Goal: Transaction & Acquisition: Book appointment/travel/reservation

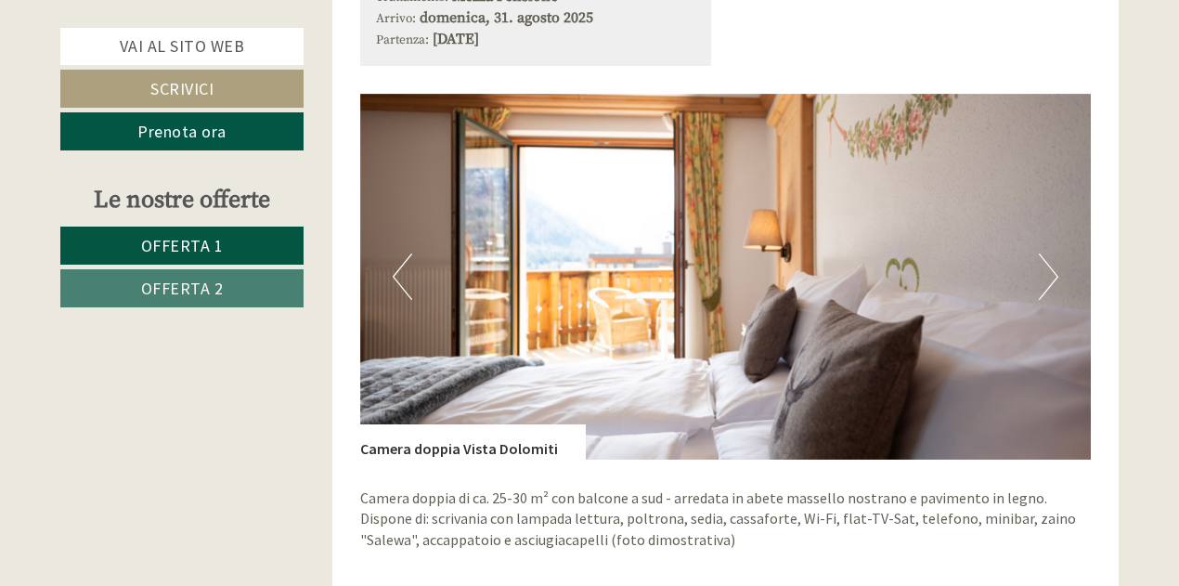
scroll to position [1188, 0]
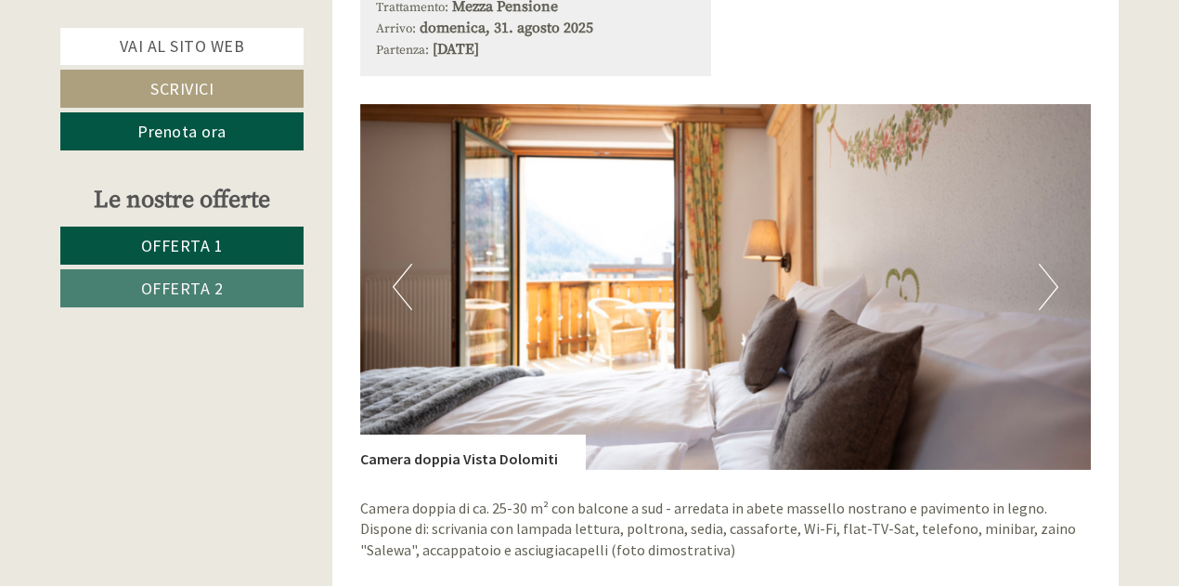
click at [1048, 289] on button "Next" at bounding box center [1048, 287] width 19 height 46
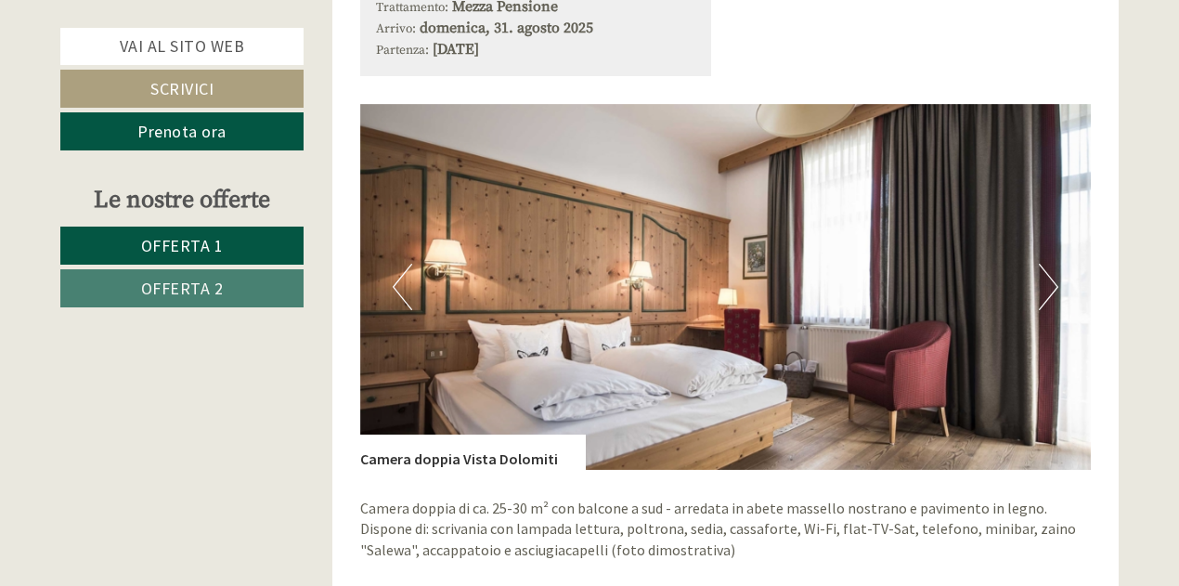
click at [1049, 288] on button "Next" at bounding box center [1048, 287] width 19 height 46
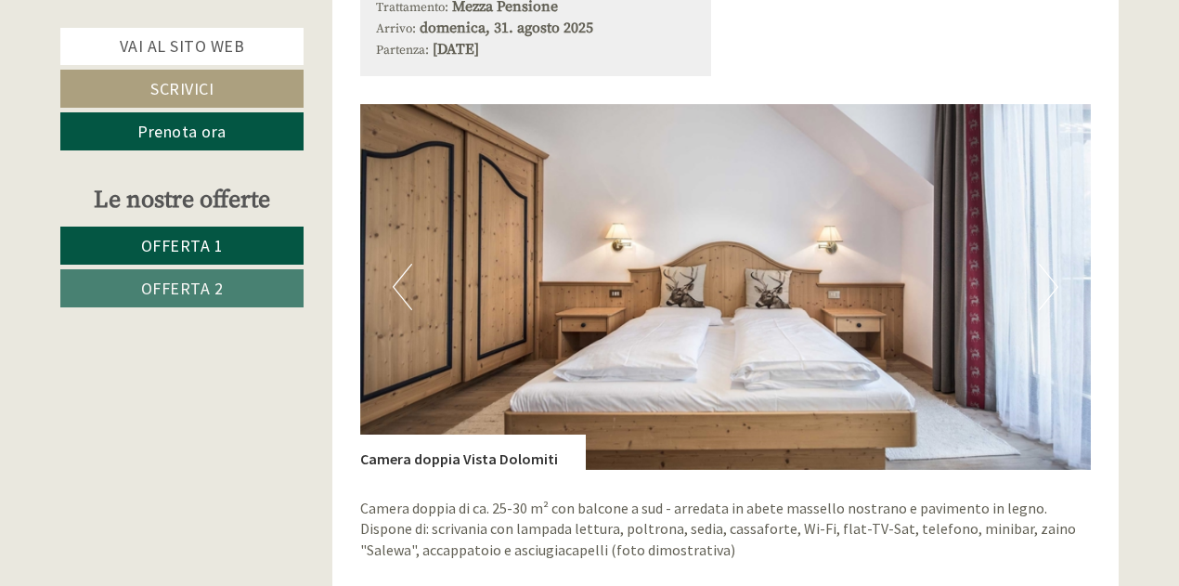
click at [1049, 288] on button "Next" at bounding box center [1048, 287] width 19 height 46
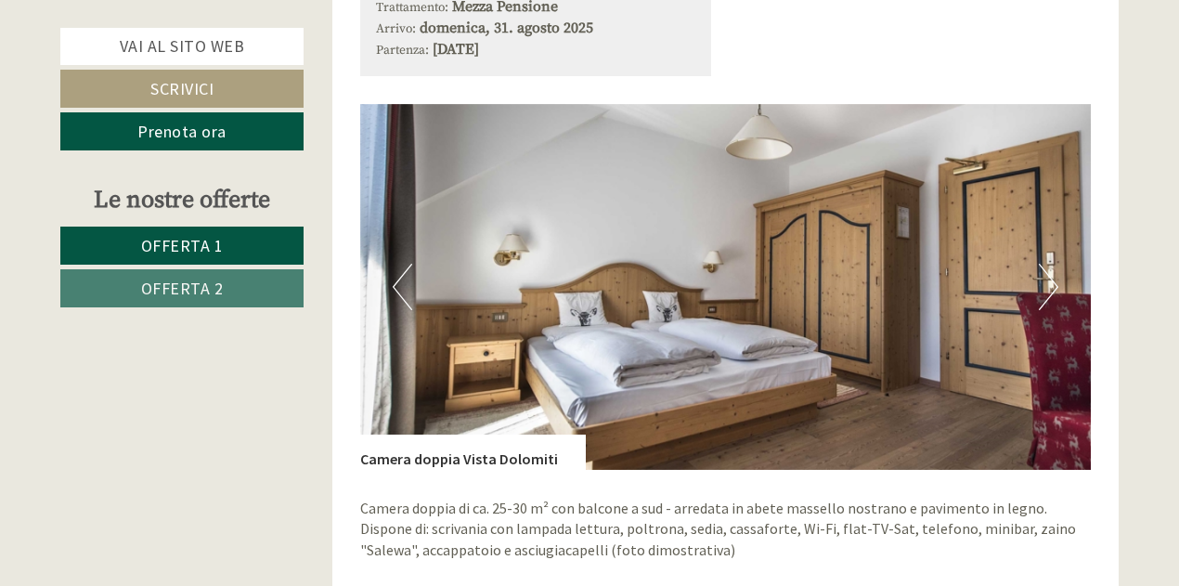
click at [1049, 288] on button "Next" at bounding box center [1048, 287] width 19 height 46
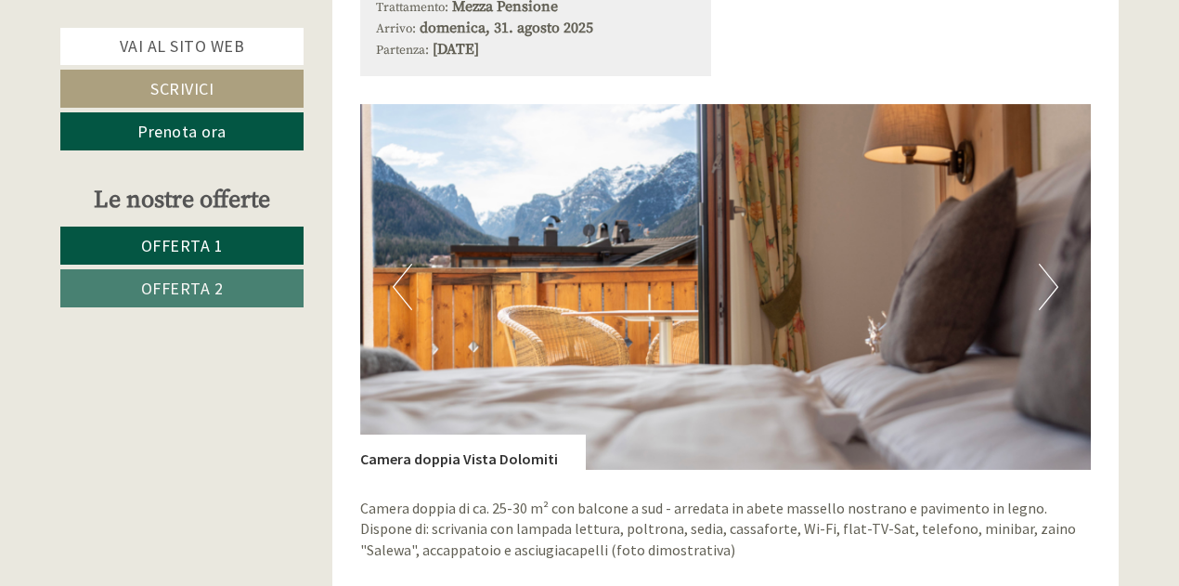
click at [1049, 288] on button "Next" at bounding box center [1048, 287] width 19 height 46
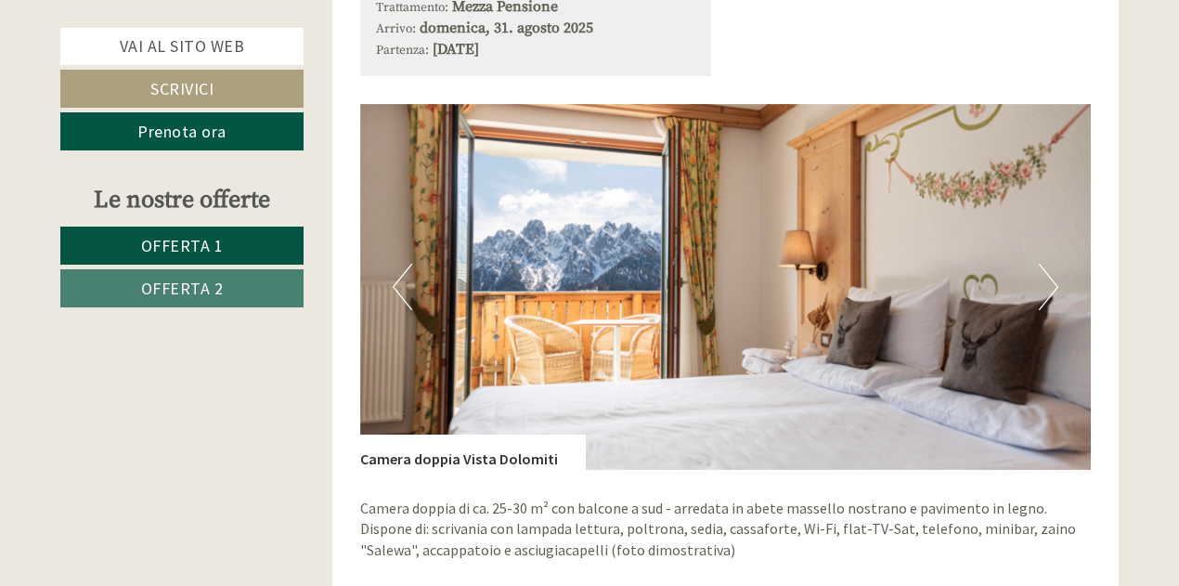
click at [1049, 288] on button "Next" at bounding box center [1048, 287] width 19 height 46
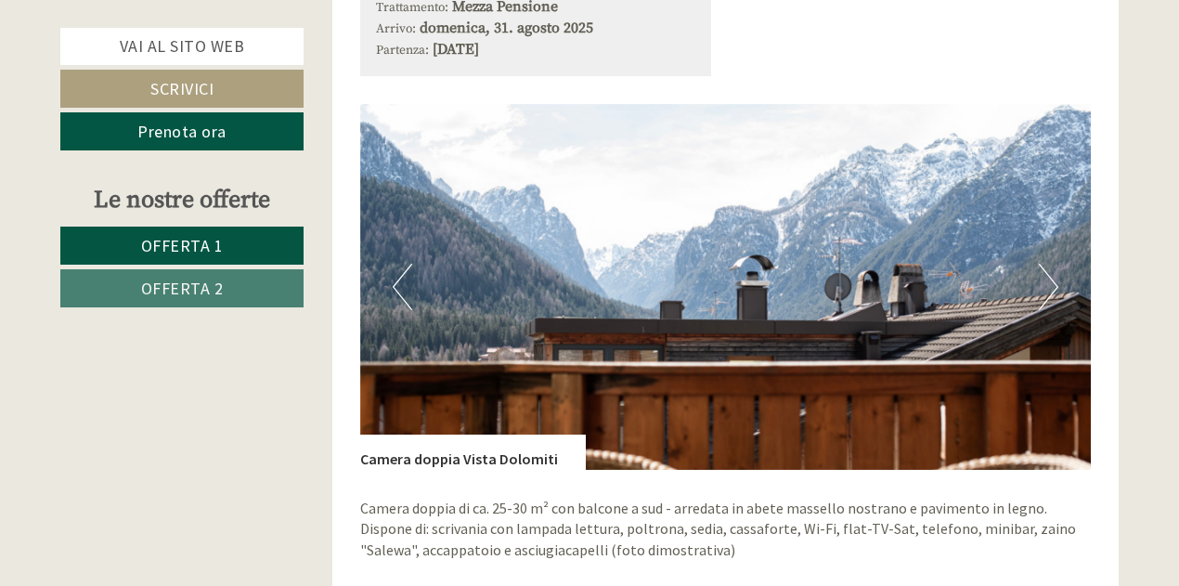
click at [1049, 288] on button "Next" at bounding box center [1048, 287] width 19 height 46
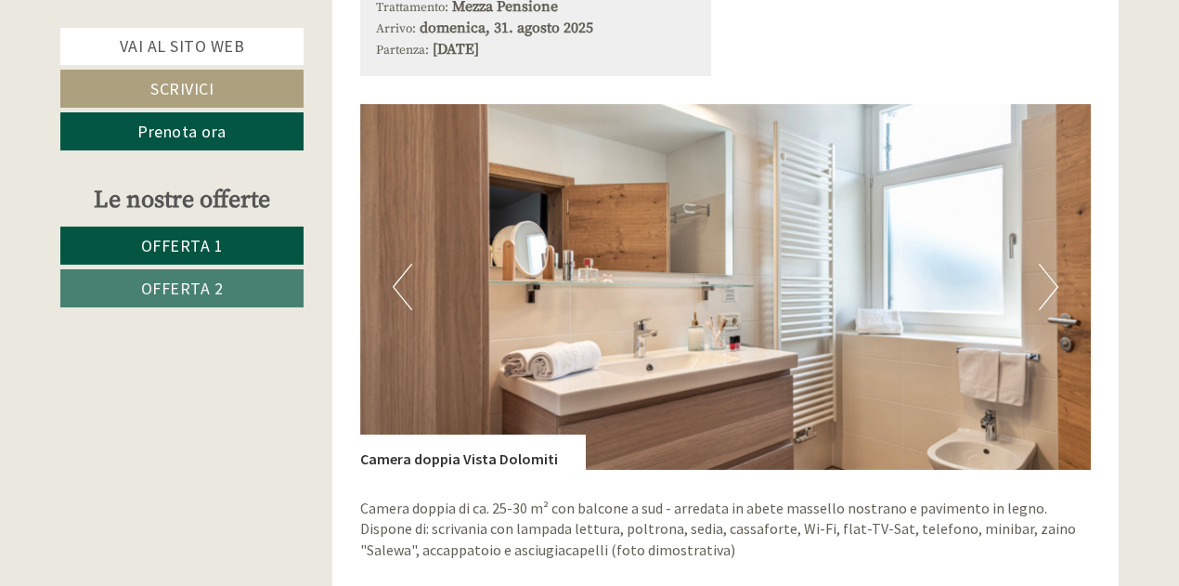
click at [1049, 288] on button "Next" at bounding box center [1048, 287] width 19 height 46
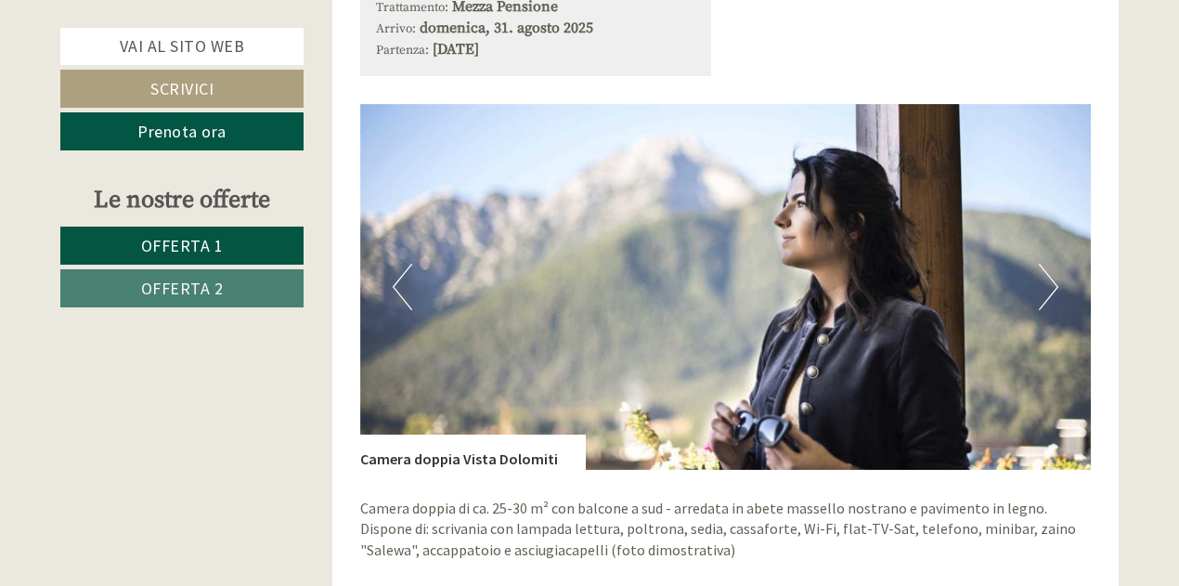
click at [1049, 288] on button "Next" at bounding box center [1048, 287] width 19 height 46
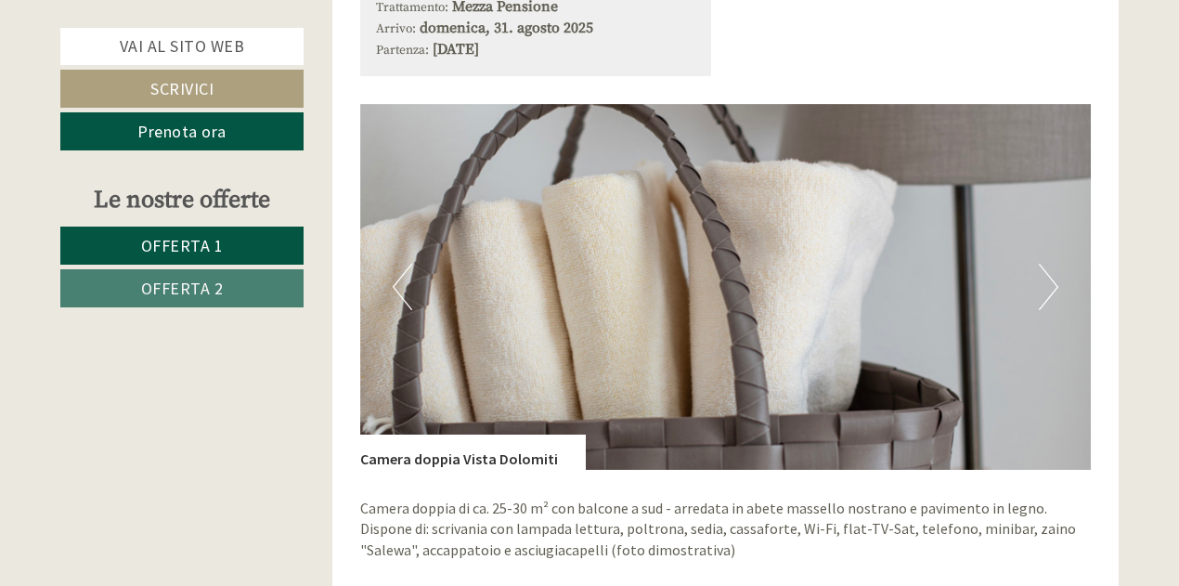
click at [1049, 288] on button "Next" at bounding box center [1048, 287] width 19 height 46
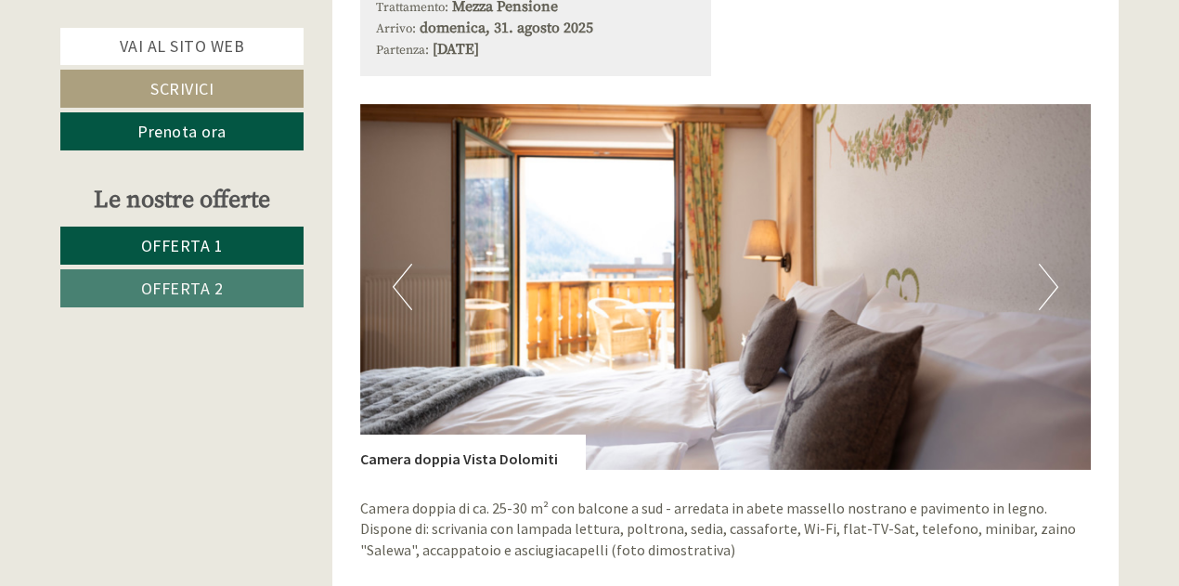
click at [1049, 288] on button "Next" at bounding box center [1048, 287] width 19 height 46
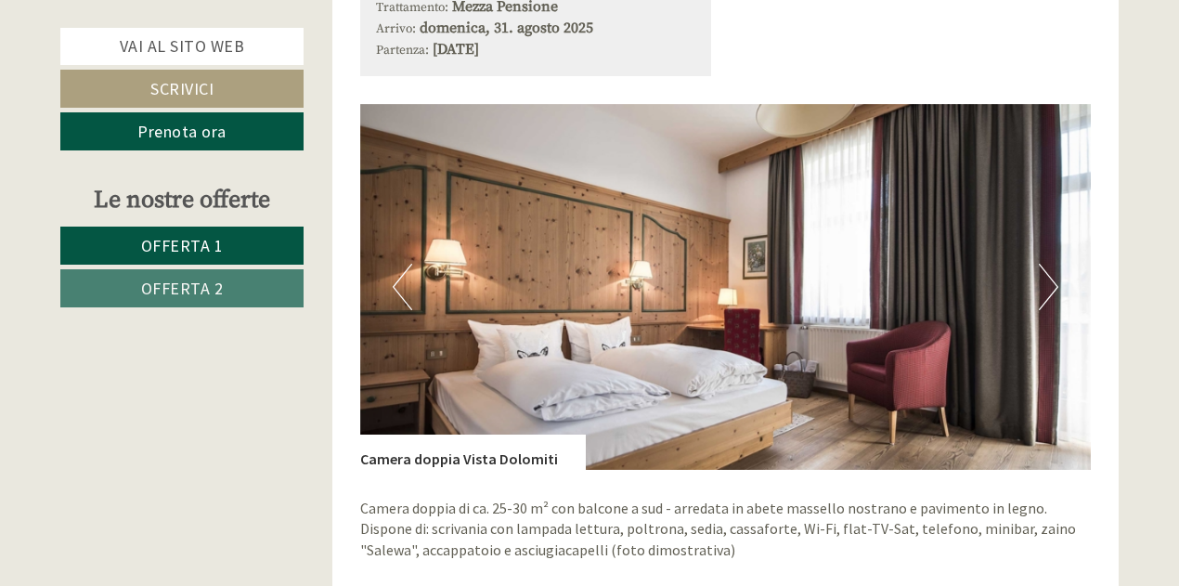
click at [1049, 288] on button "Next" at bounding box center [1048, 287] width 19 height 46
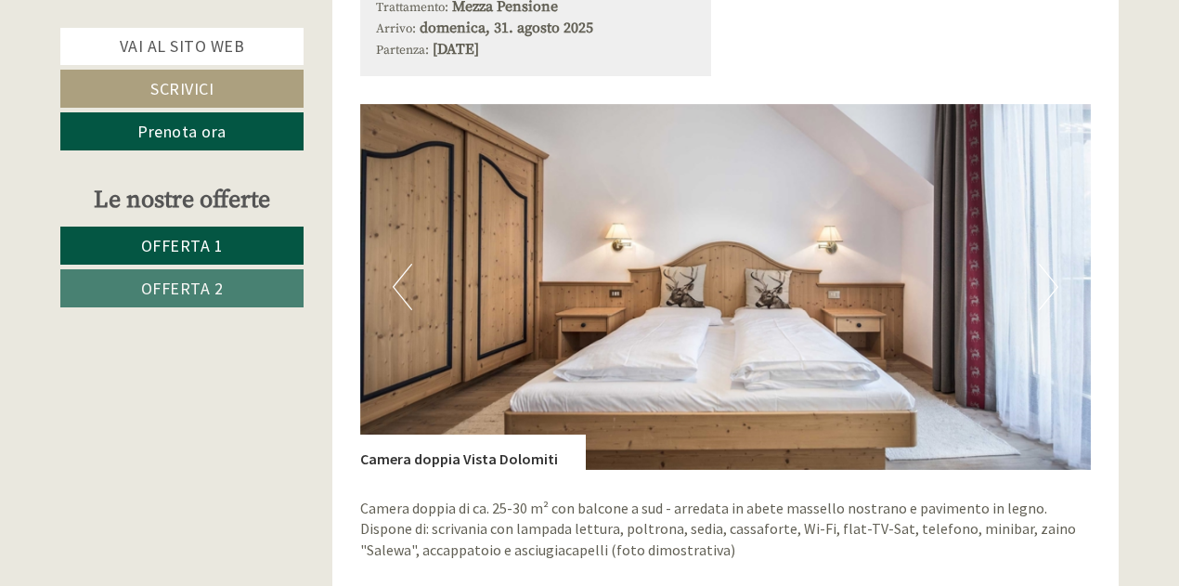
click at [1049, 288] on button "Next" at bounding box center [1048, 287] width 19 height 46
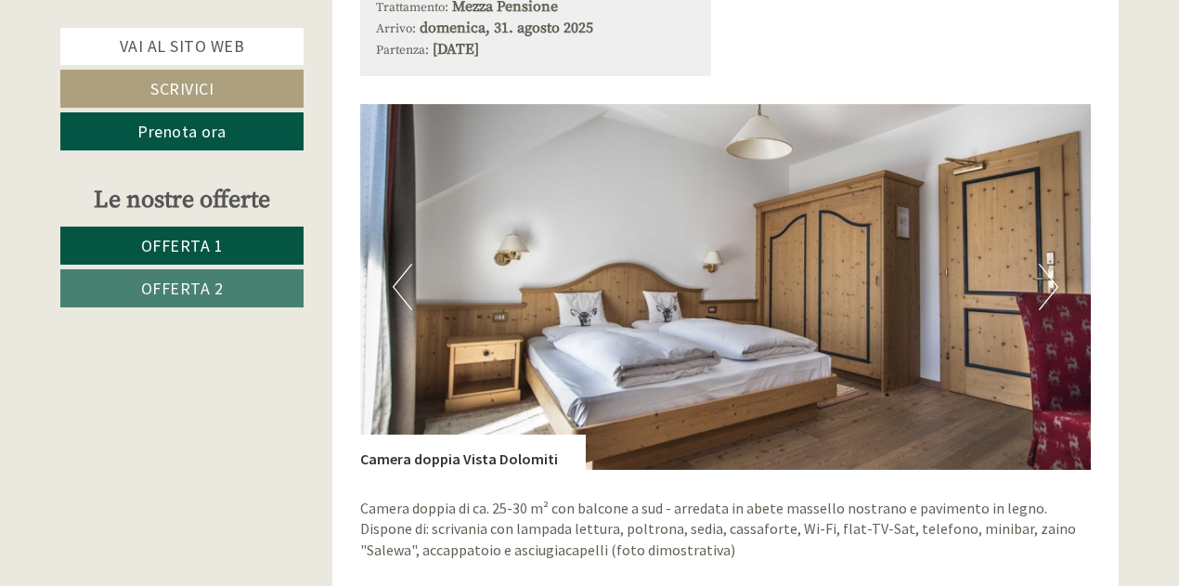
click at [1049, 288] on button "Next" at bounding box center [1048, 287] width 19 height 46
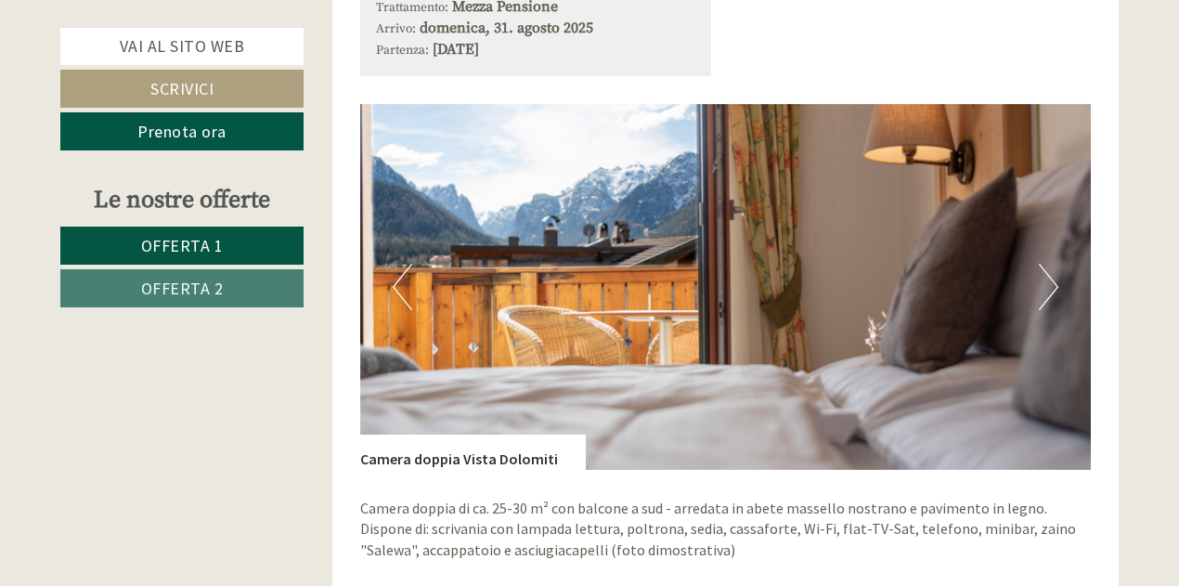
click at [1049, 288] on button "Next" at bounding box center [1048, 287] width 19 height 46
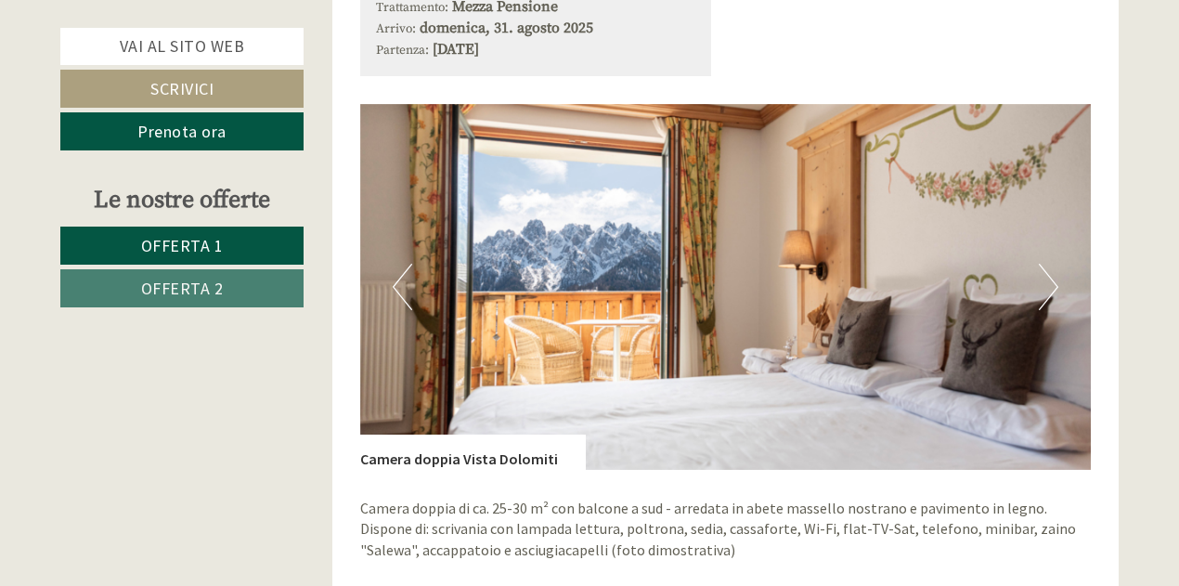
click at [1049, 288] on button "Next" at bounding box center [1048, 287] width 19 height 46
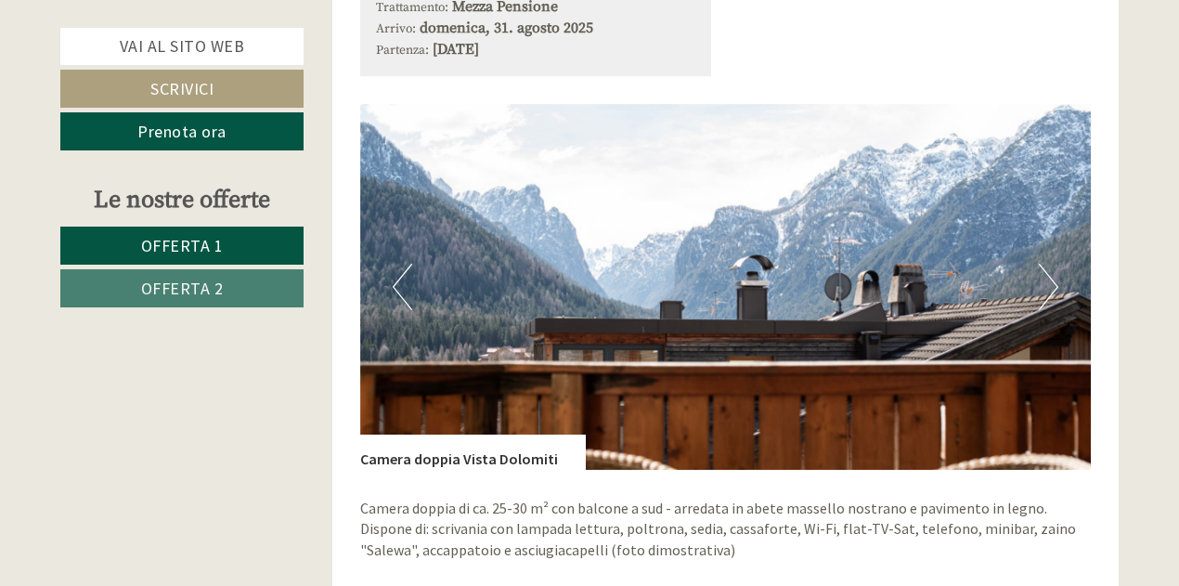
click at [1049, 288] on button "Next" at bounding box center [1048, 287] width 19 height 46
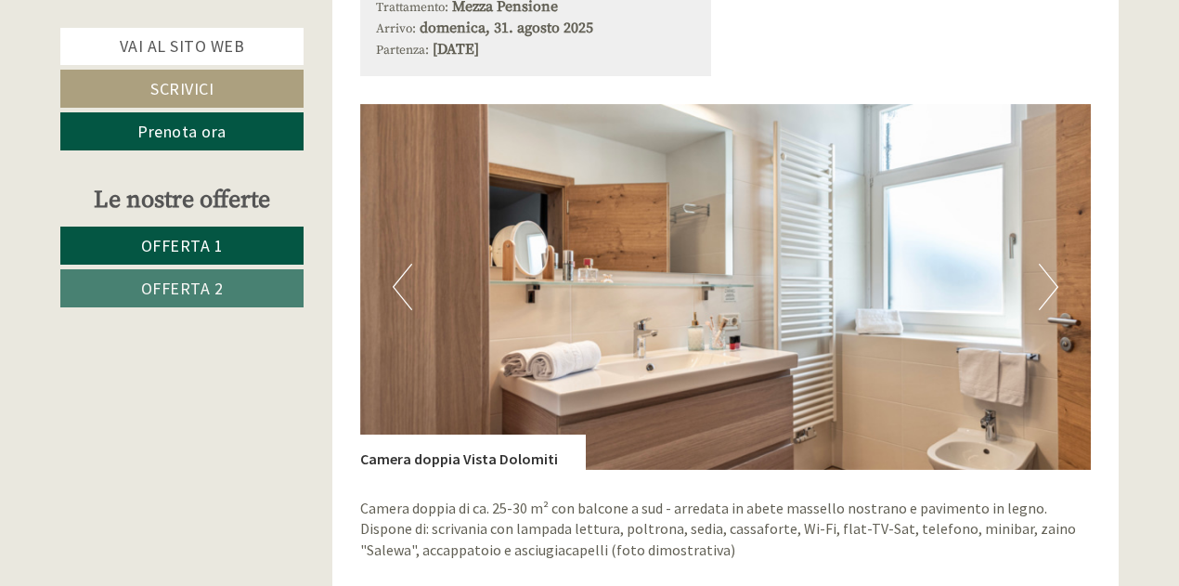
click at [199, 250] on span "Offerta 1" at bounding box center [182, 245] width 83 height 21
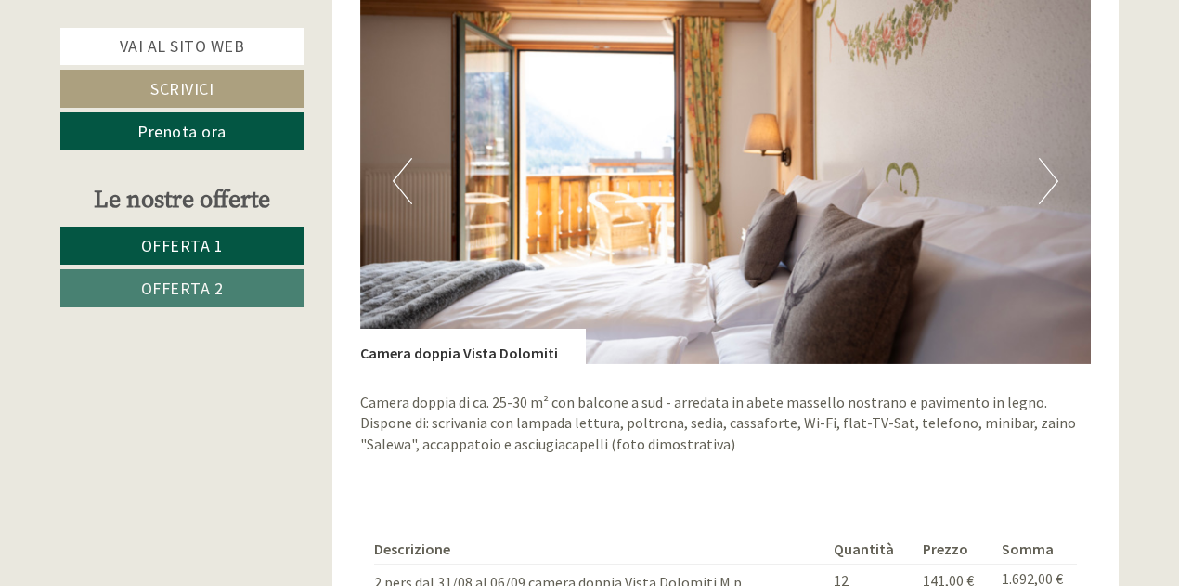
scroll to position [1297, 0]
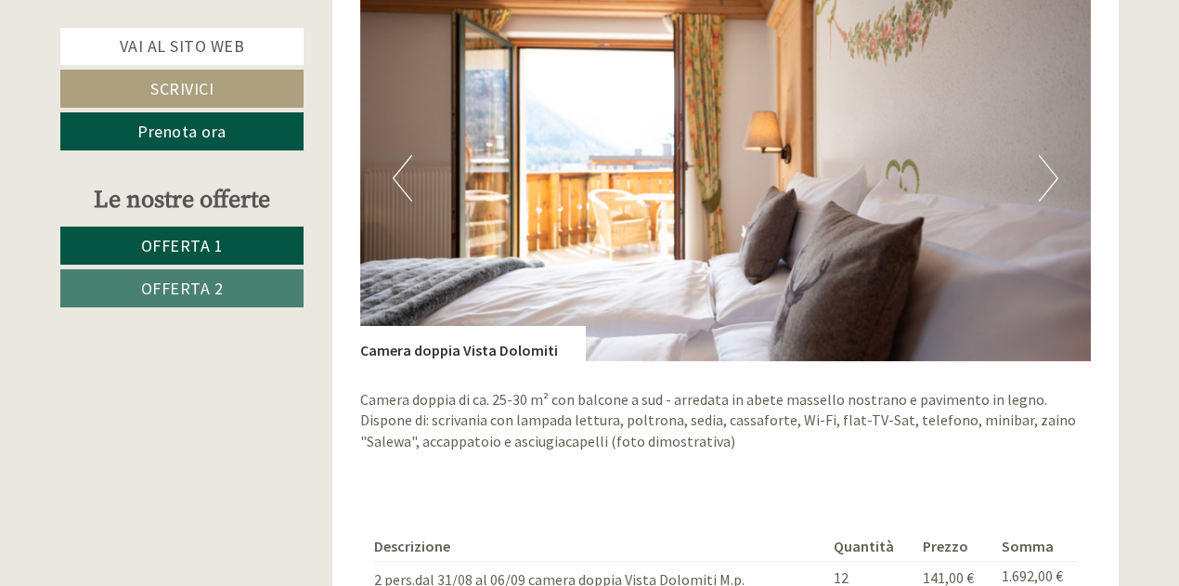
click at [1043, 176] on button "Next" at bounding box center [1048, 178] width 19 height 46
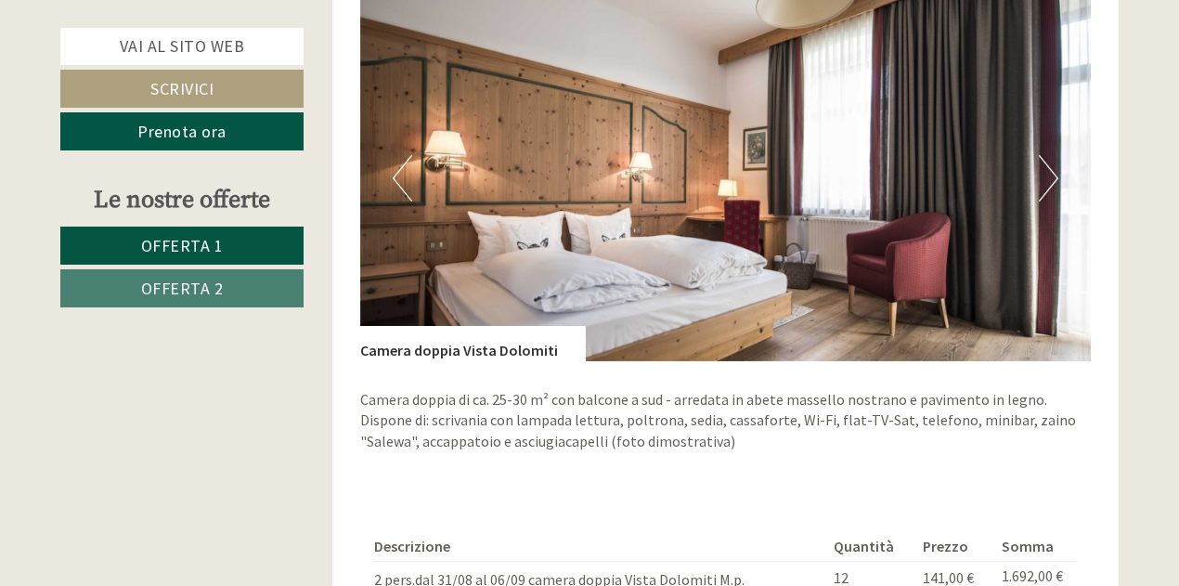
click at [1046, 184] on button "Next" at bounding box center [1048, 178] width 19 height 46
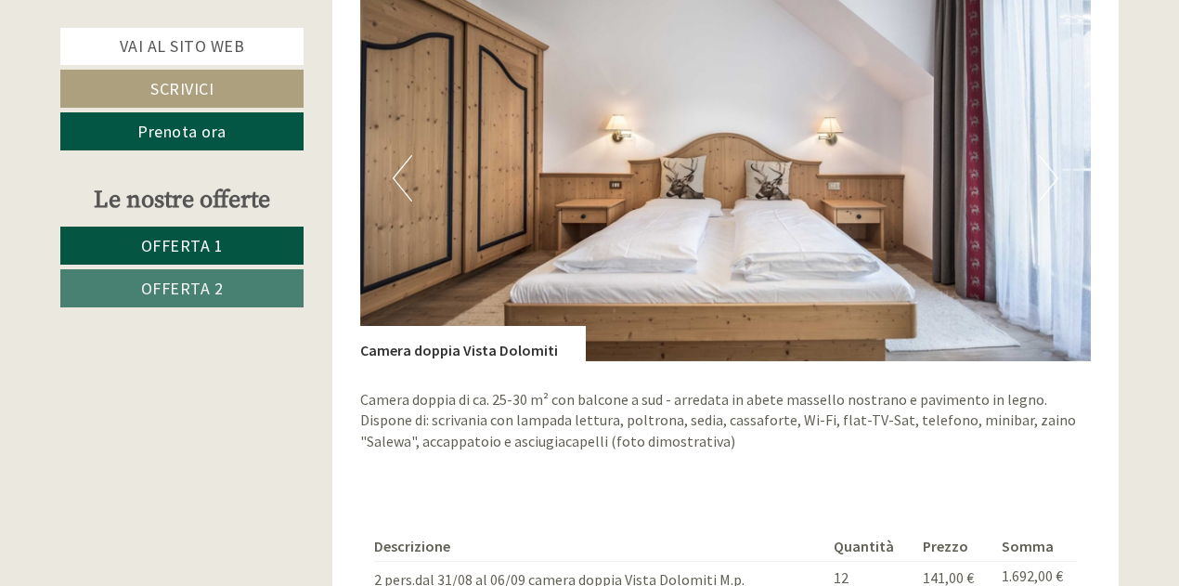
click at [1046, 184] on button "Next" at bounding box center [1048, 178] width 19 height 46
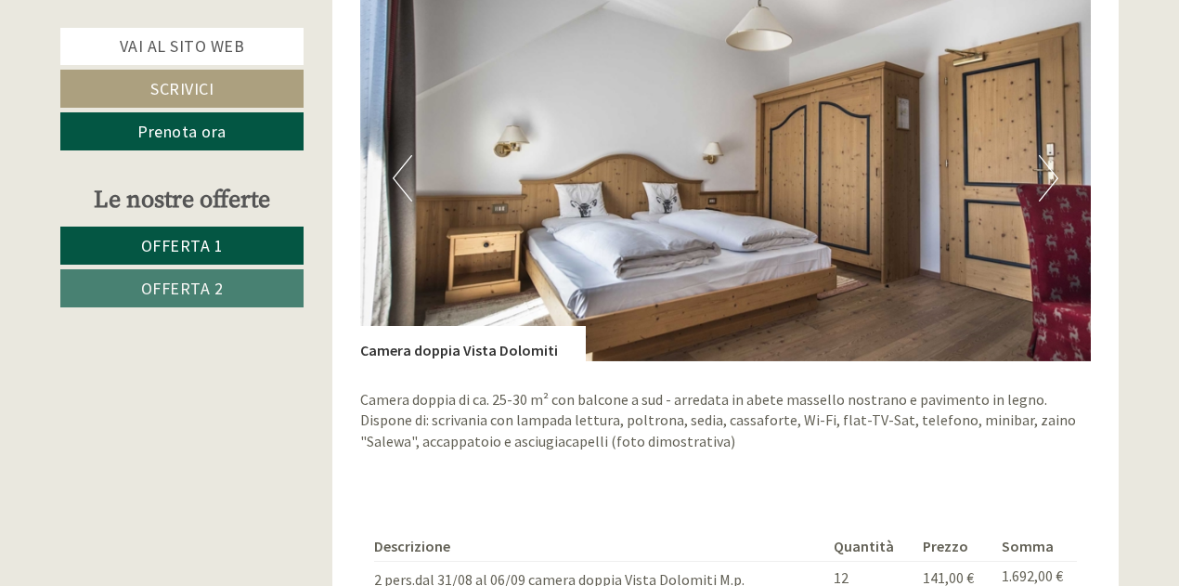
click at [1046, 184] on button "Next" at bounding box center [1048, 178] width 19 height 46
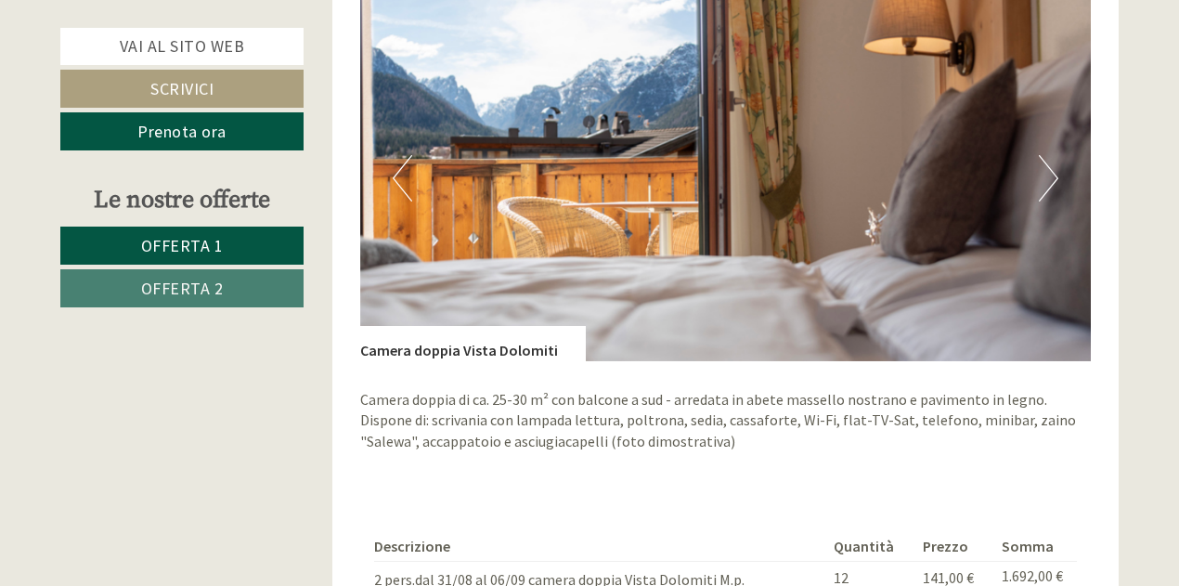
click at [1046, 184] on button "Next" at bounding box center [1048, 178] width 19 height 46
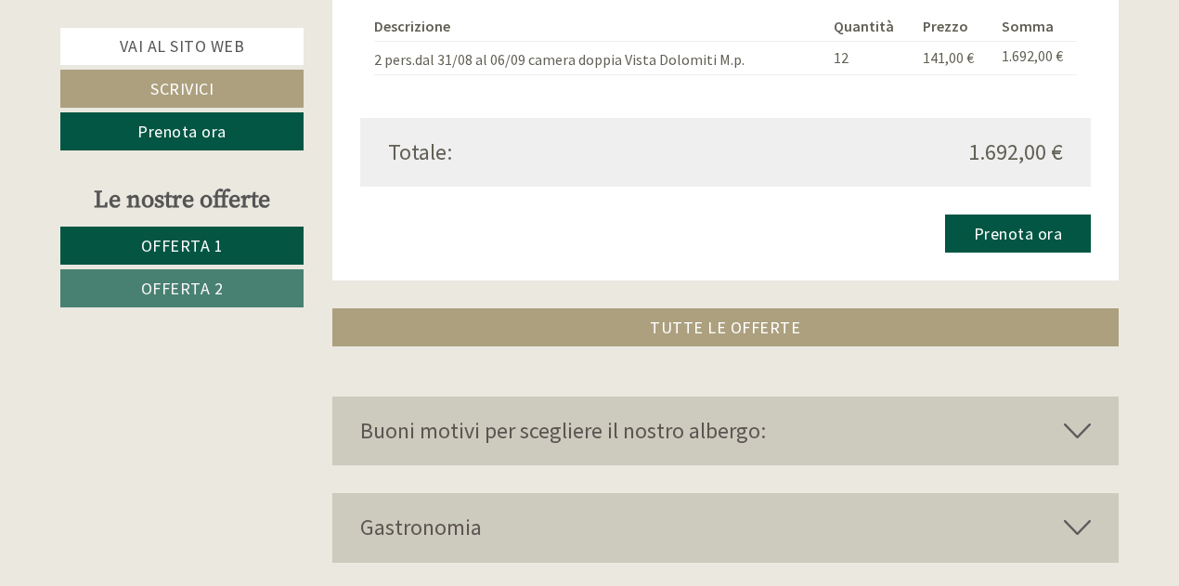
scroll to position [1854, 0]
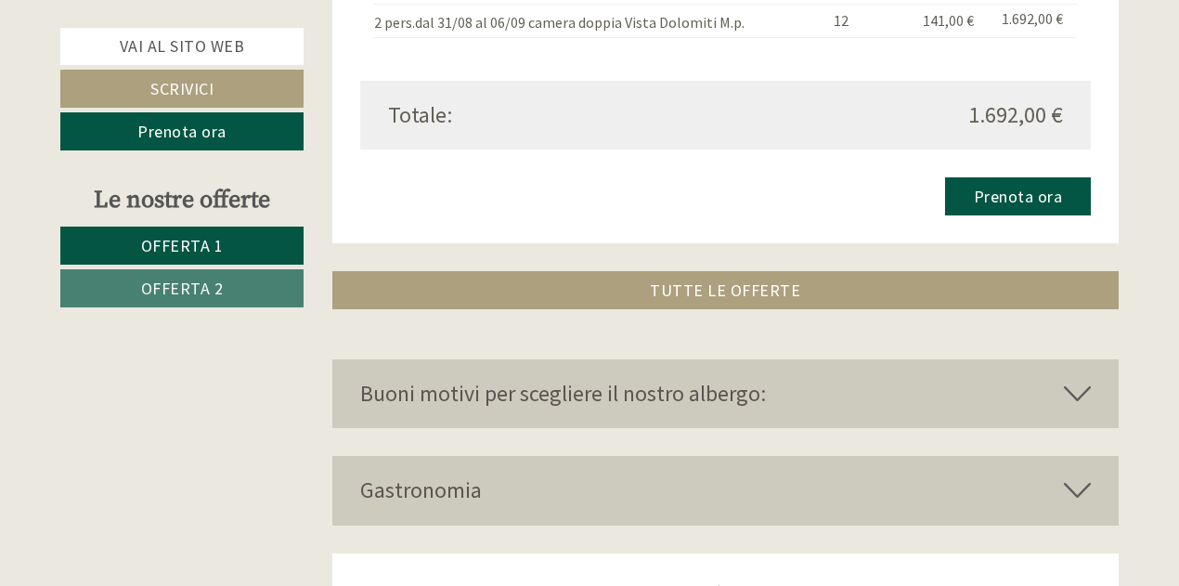
click at [1076, 390] on icon at bounding box center [1077, 394] width 27 height 32
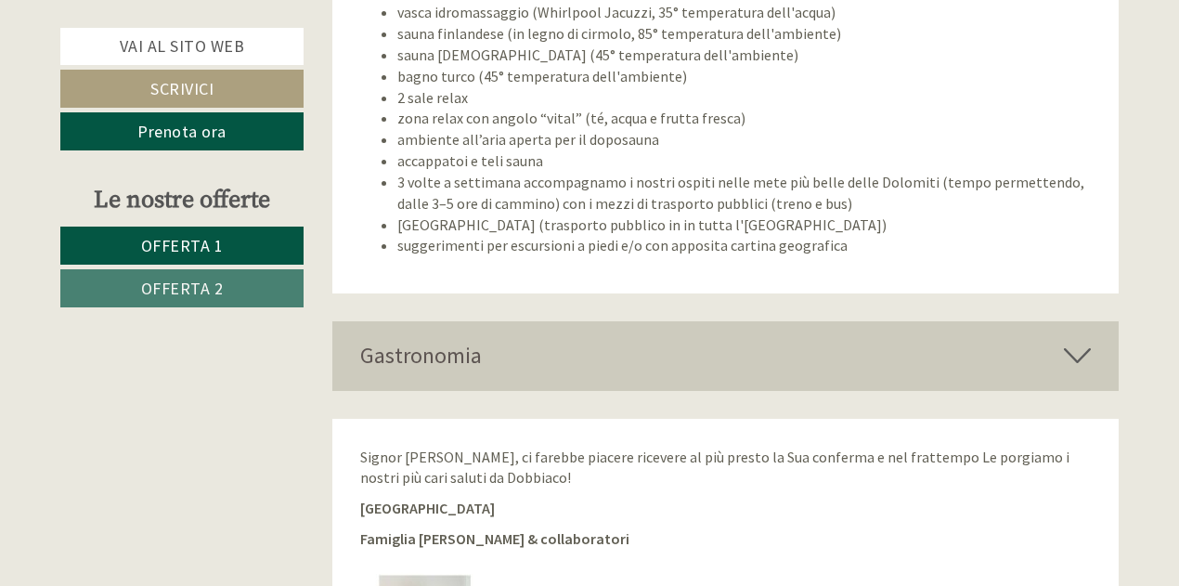
scroll to position [2820, 0]
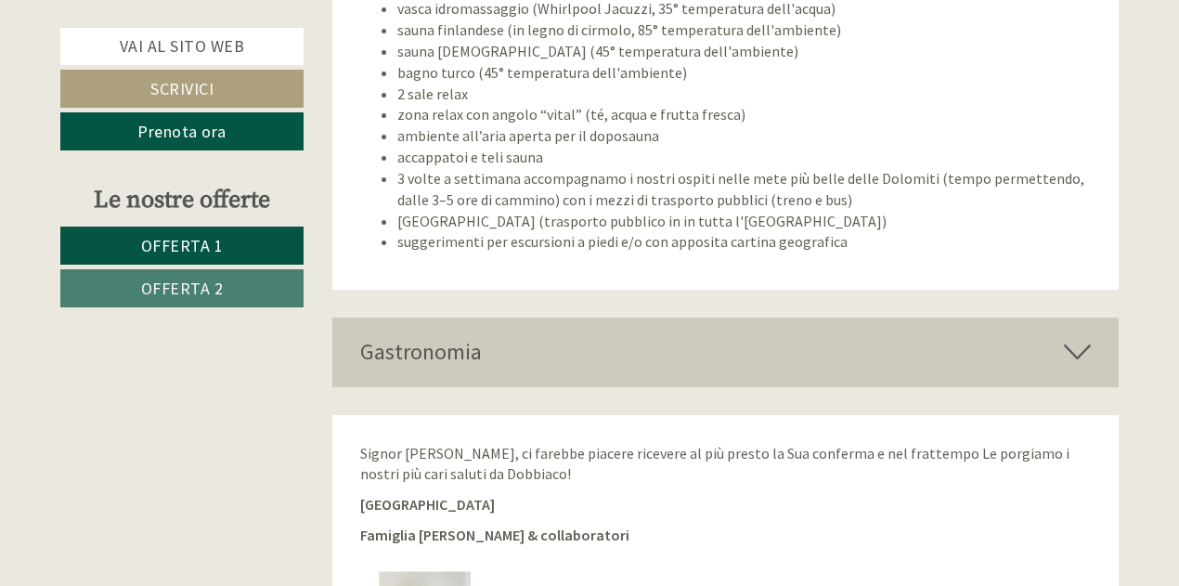
click at [1091, 345] on div "Gastronomia" at bounding box center [725, 352] width 787 height 69
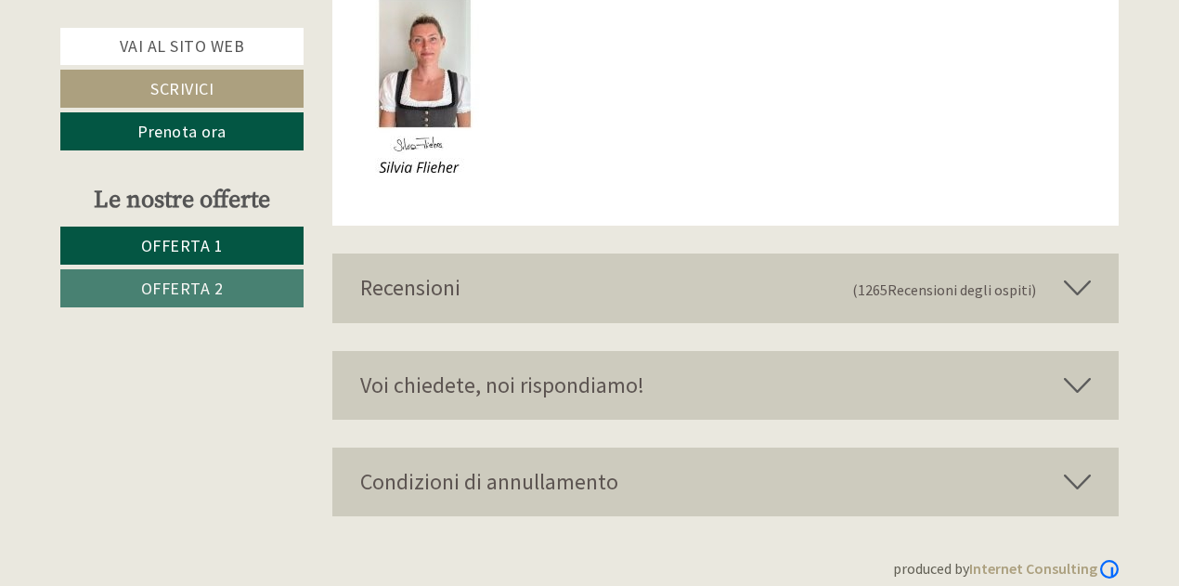
scroll to position [3711, 0]
click at [1074, 277] on icon at bounding box center [1077, 286] width 27 height 32
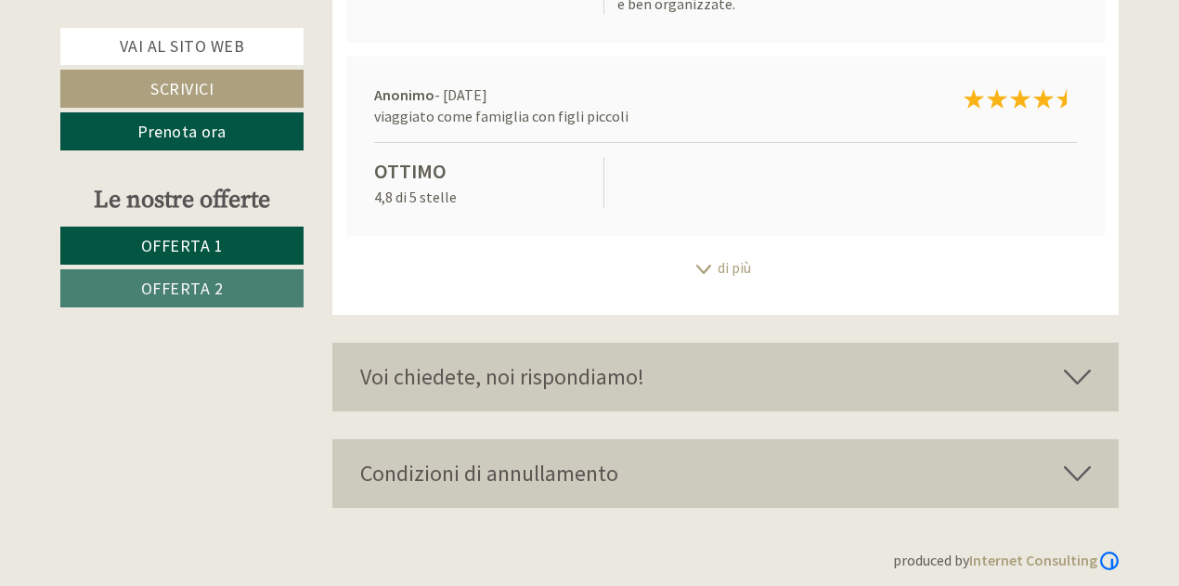
scroll to position [4401, 0]
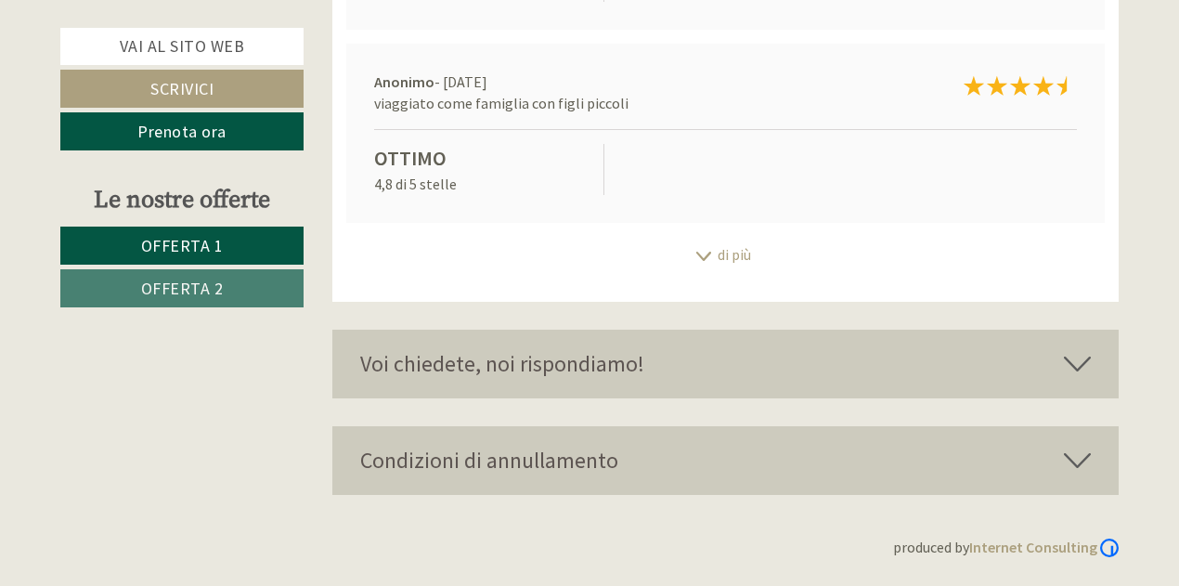
click at [700, 258] on icon at bounding box center [704, 256] width 19 height 9
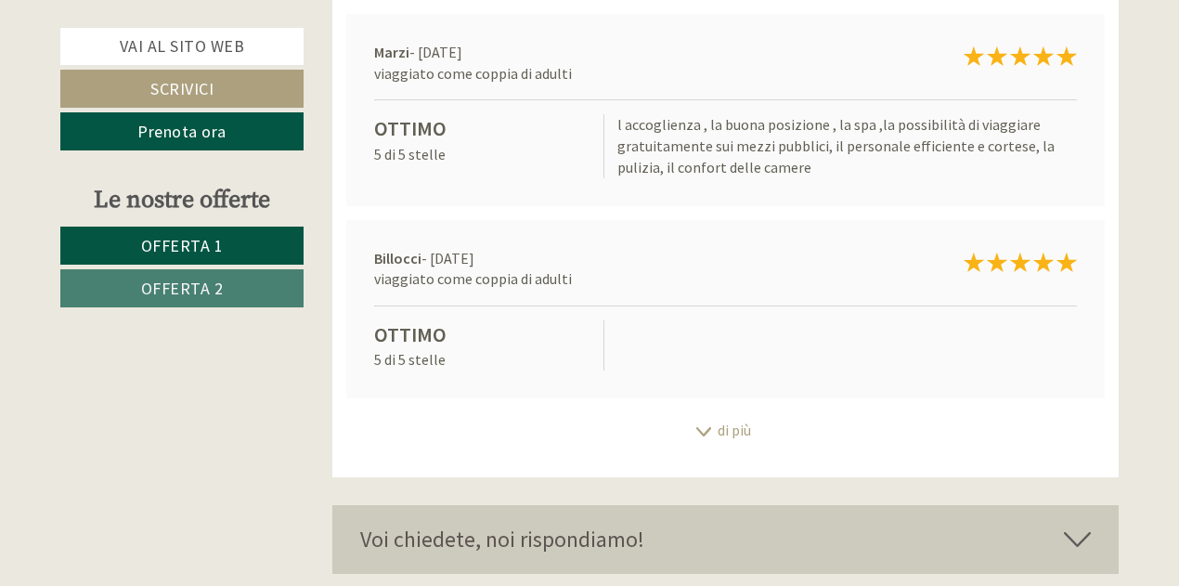
scroll to position [4661, 0]
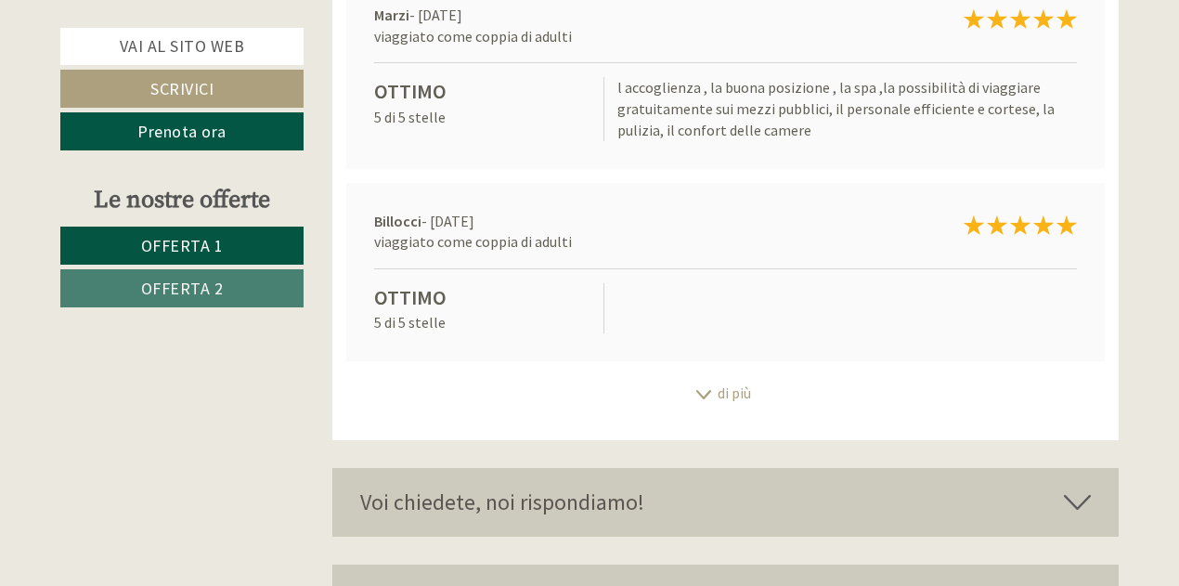
click at [697, 388] on div "di più" at bounding box center [725, 393] width 787 height 36
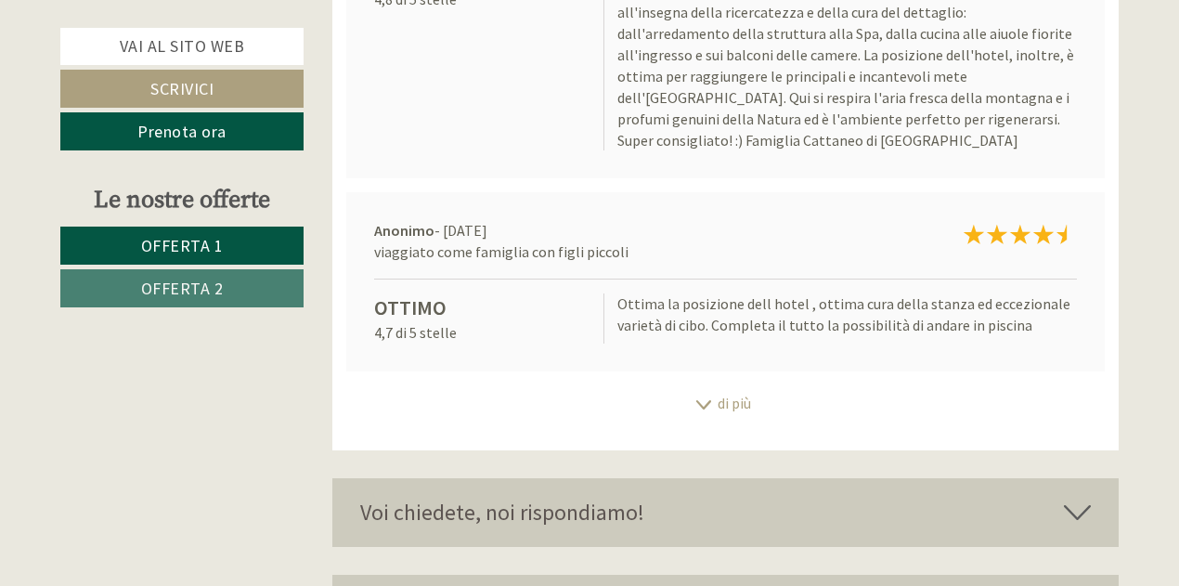
scroll to position [5181, 0]
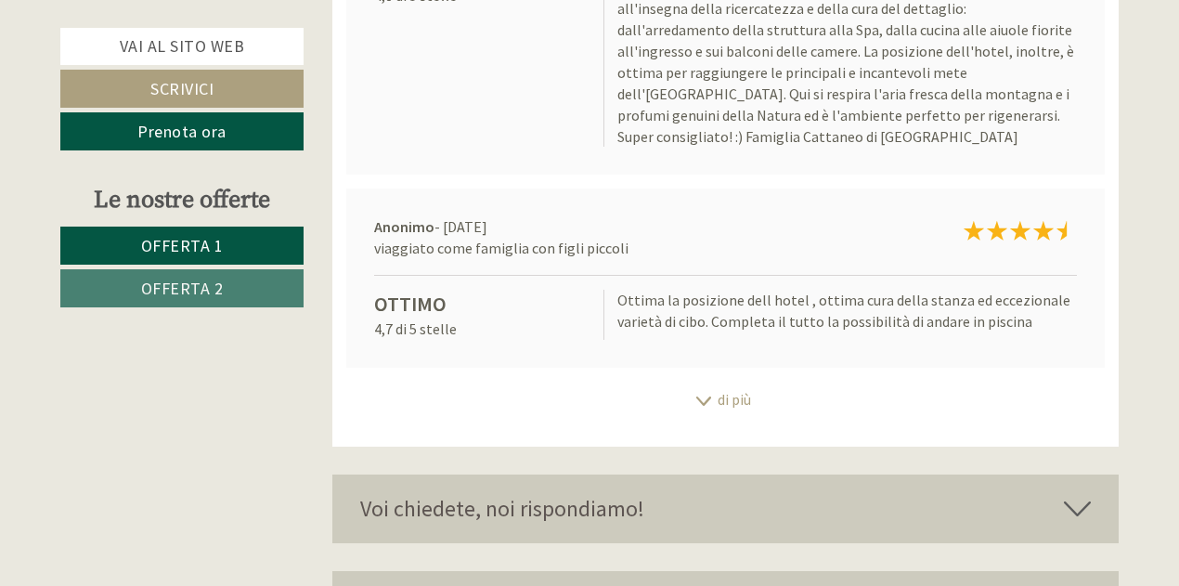
click at [697, 388] on div "di più" at bounding box center [725, 400] width 787 height 36
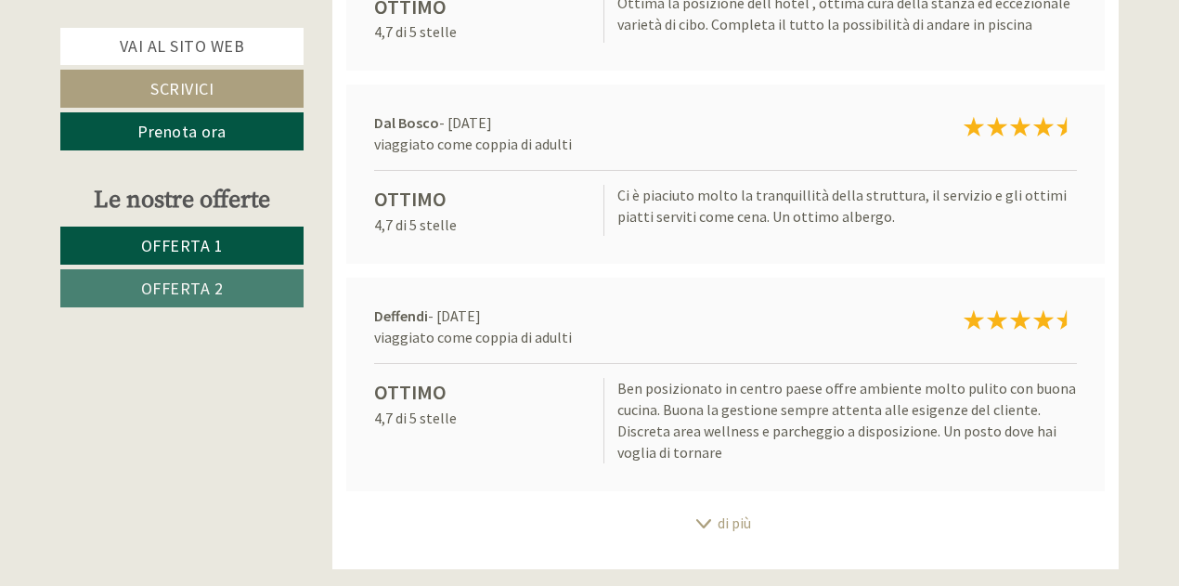
scroll to position [5552, 0]
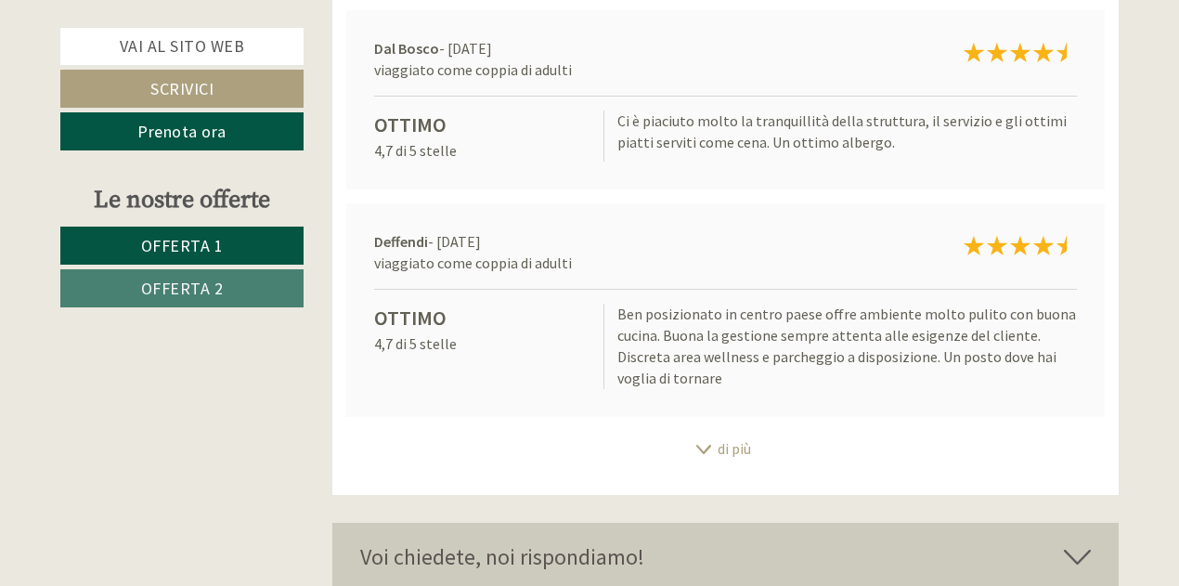
click at [695, 445] on icon at bounding box center [704, 449] width 19 height 9
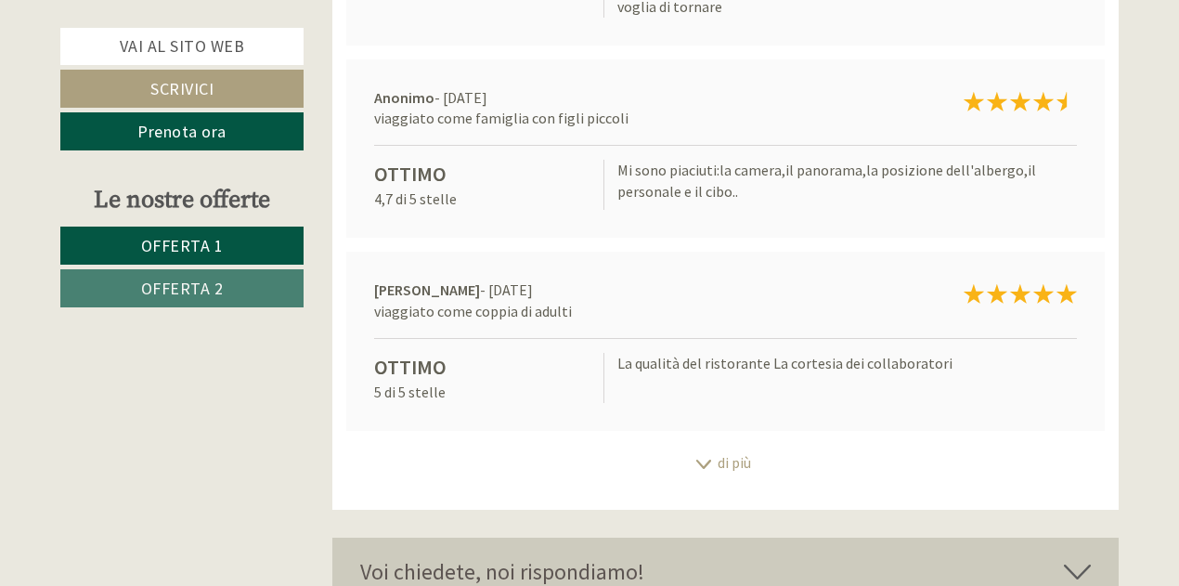
scroll to position [5961, 0]
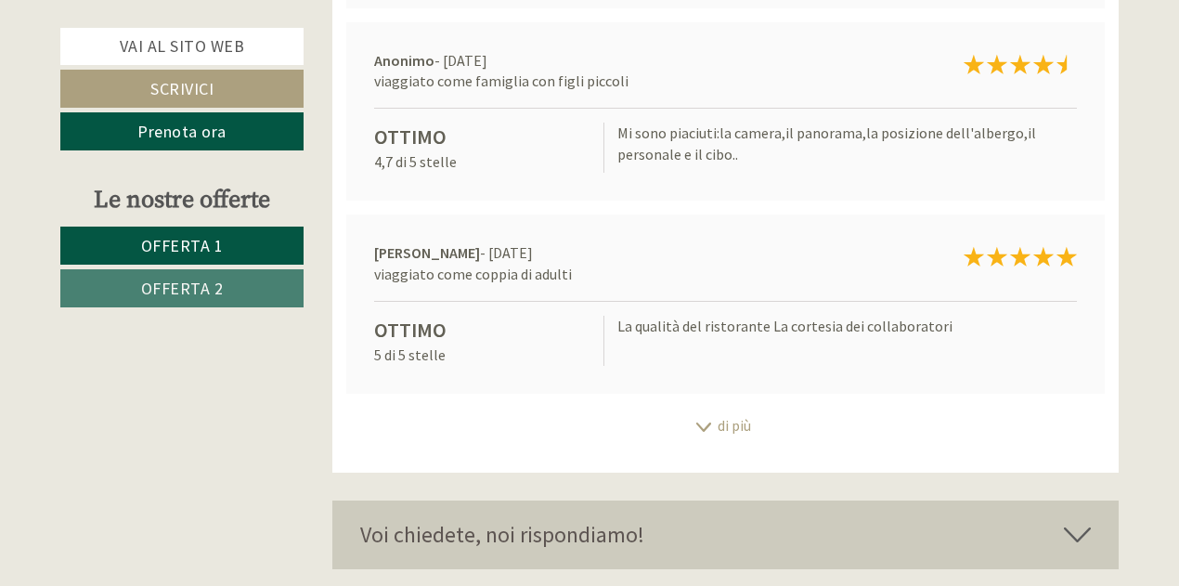
click at [699, 408] on div "di più" at bounding box center [725, 426] width 787 height 36
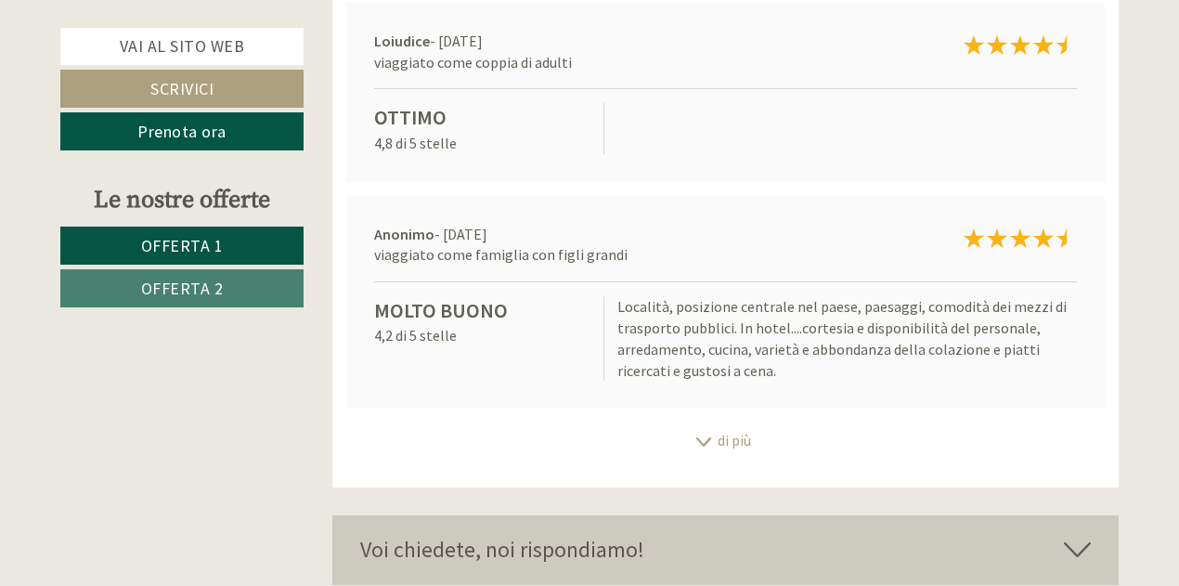
scroll to position [6369, 0]
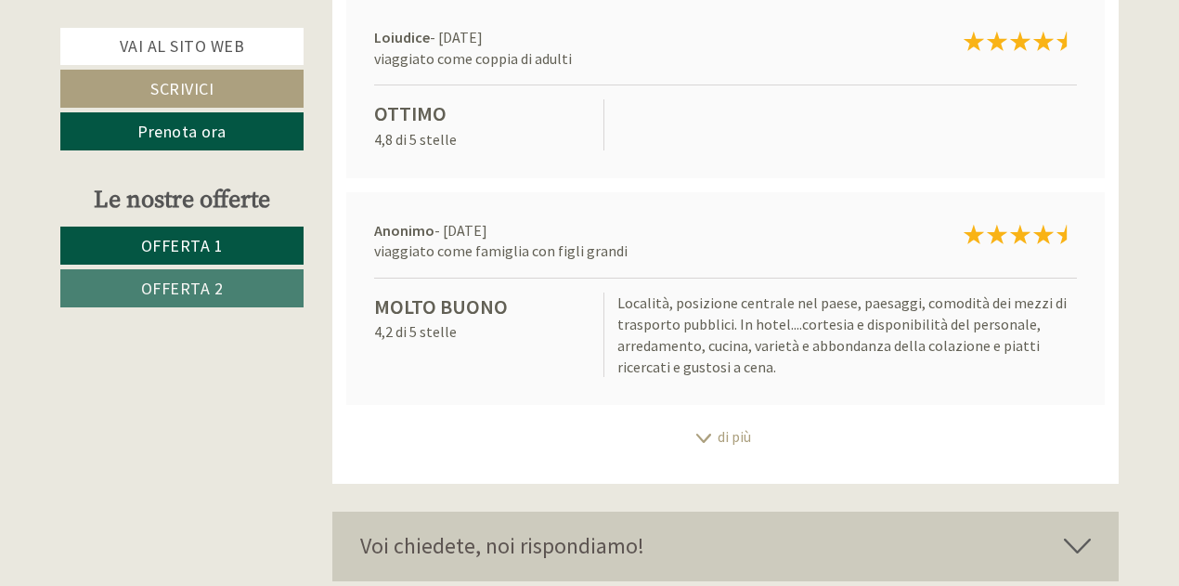
click at [702, 422] on div "di più" at bounding box center [725, 437] width 787 height 36
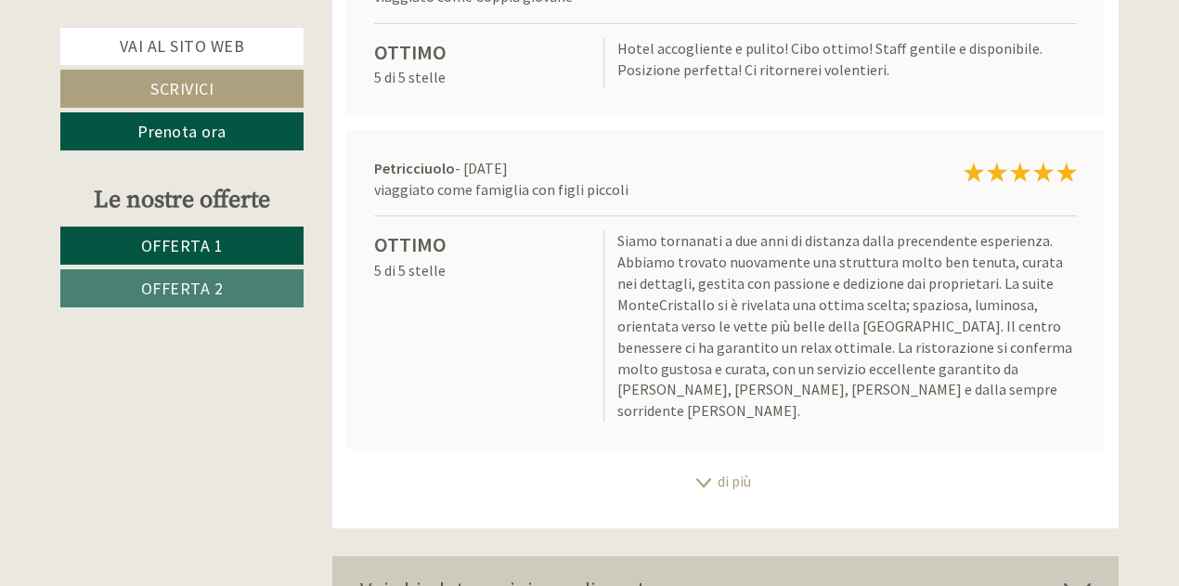
scroll to position [6852, 0]
click at [702, 477] on icon at bounding box center [704, 481] width 19 height 9
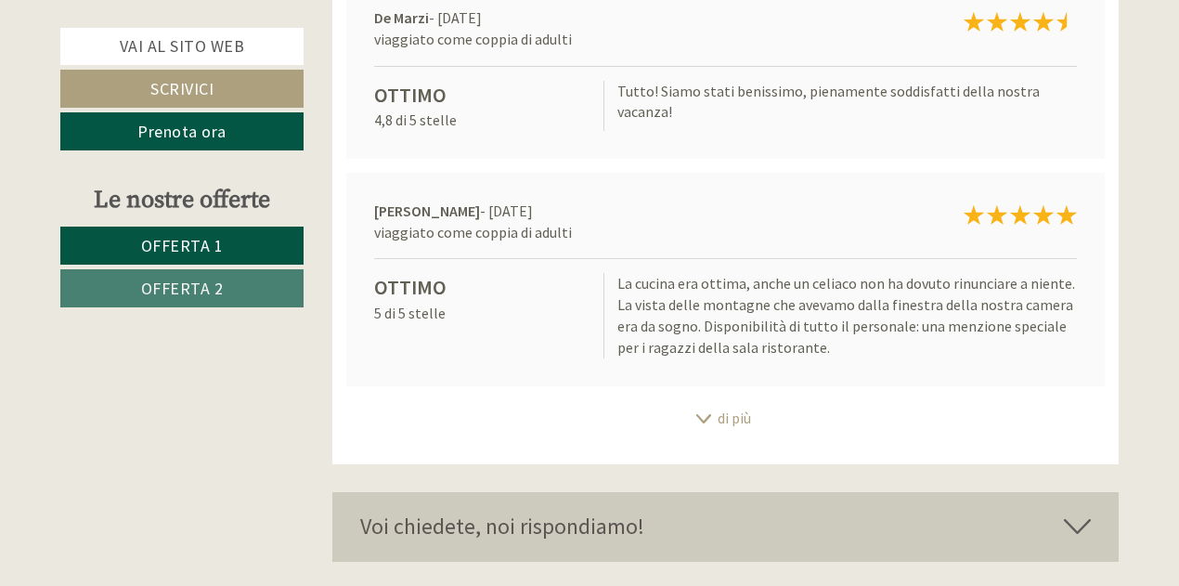
scroll to position [7372, 0]
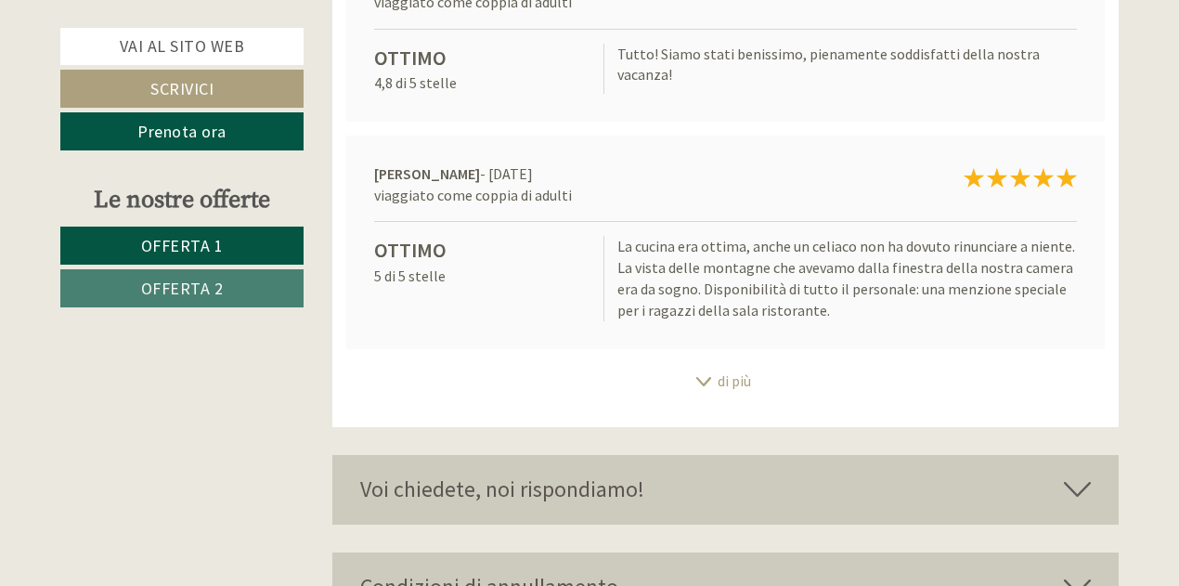
click at [695, 363] on div "di più" at bounding box center [725, 381] width 787 height 36
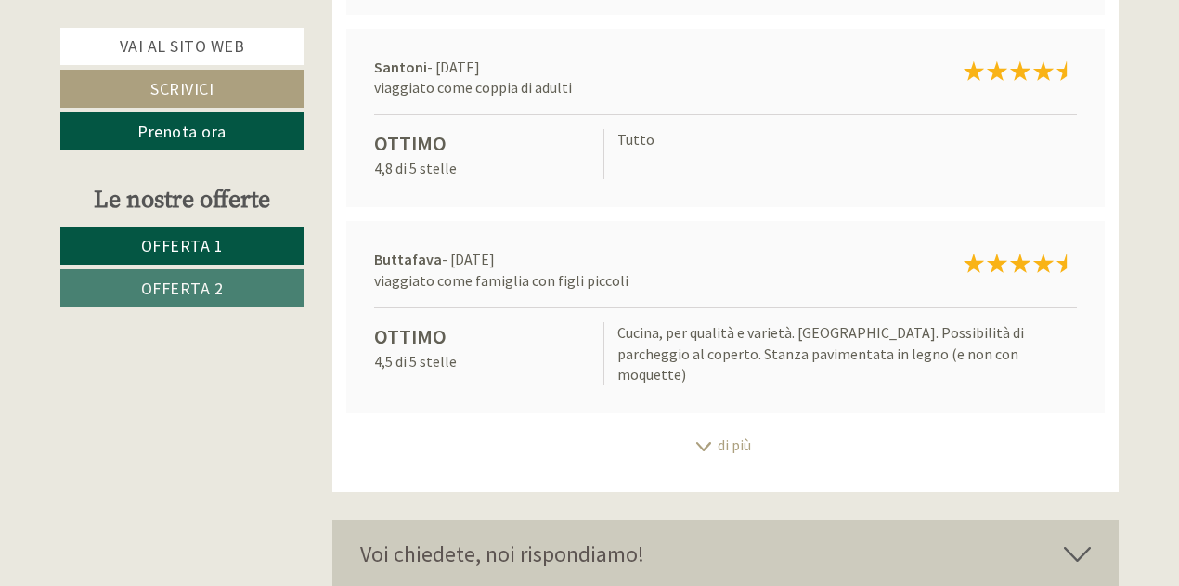
scroll to position [7744, 0]
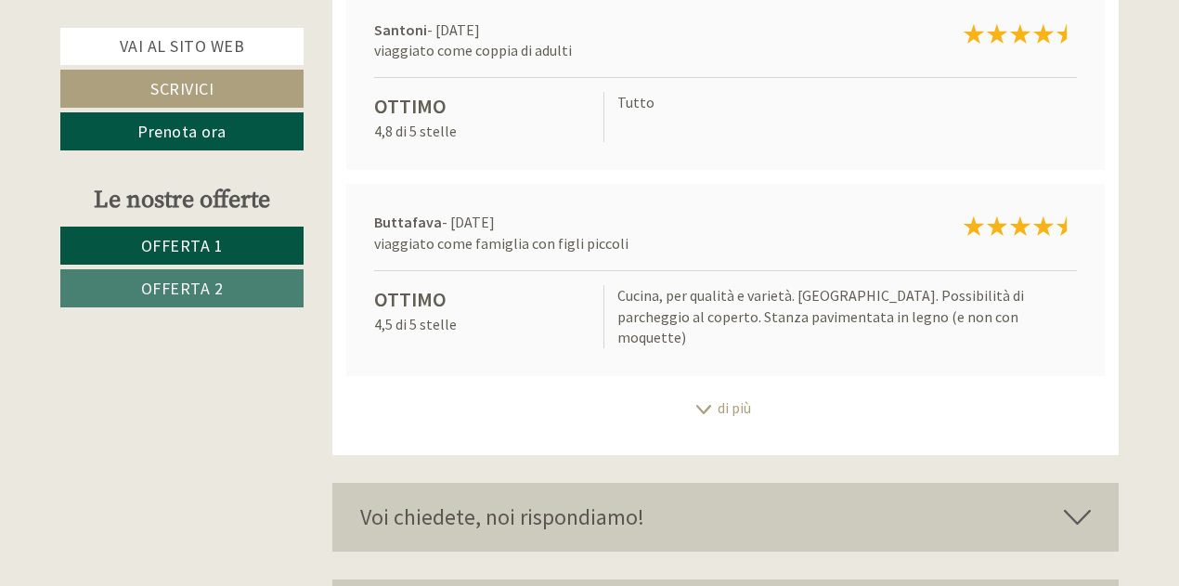
click at [704, 405] on icon at bounding box center [704, 409] width 19 height 9
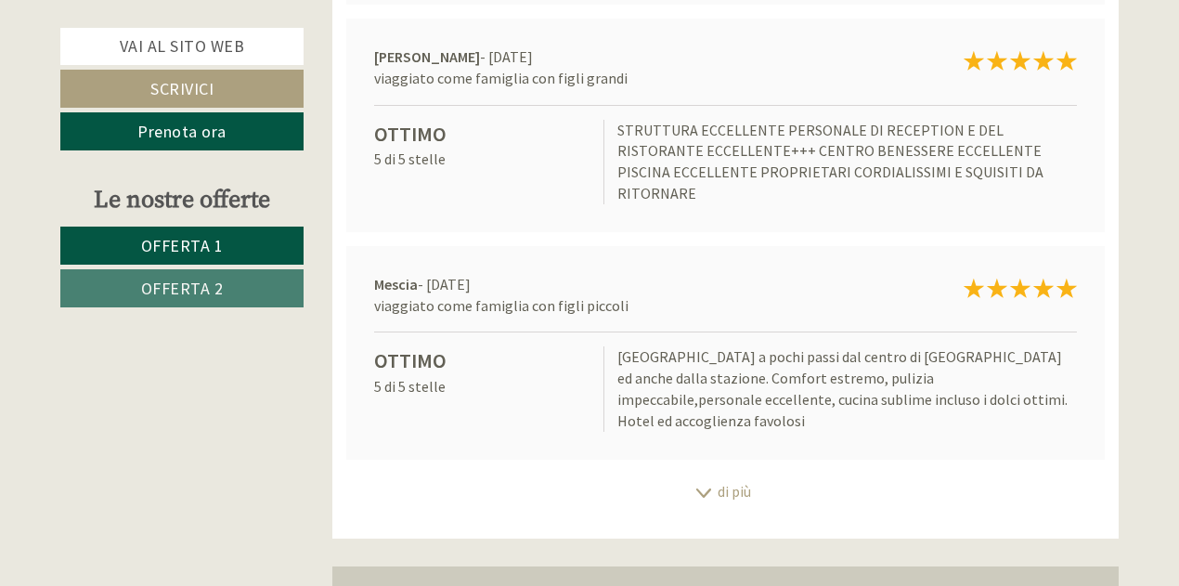
scroll to position [8152, 0]
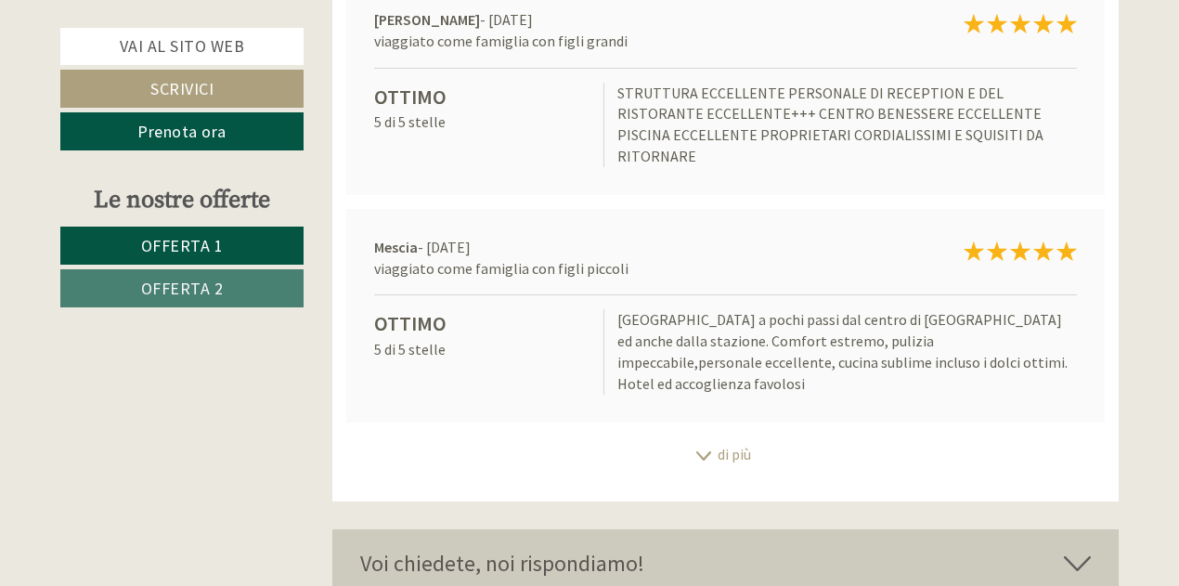
click at [704, 451] on icon at bounding box center [704, 455] width 19 height 9
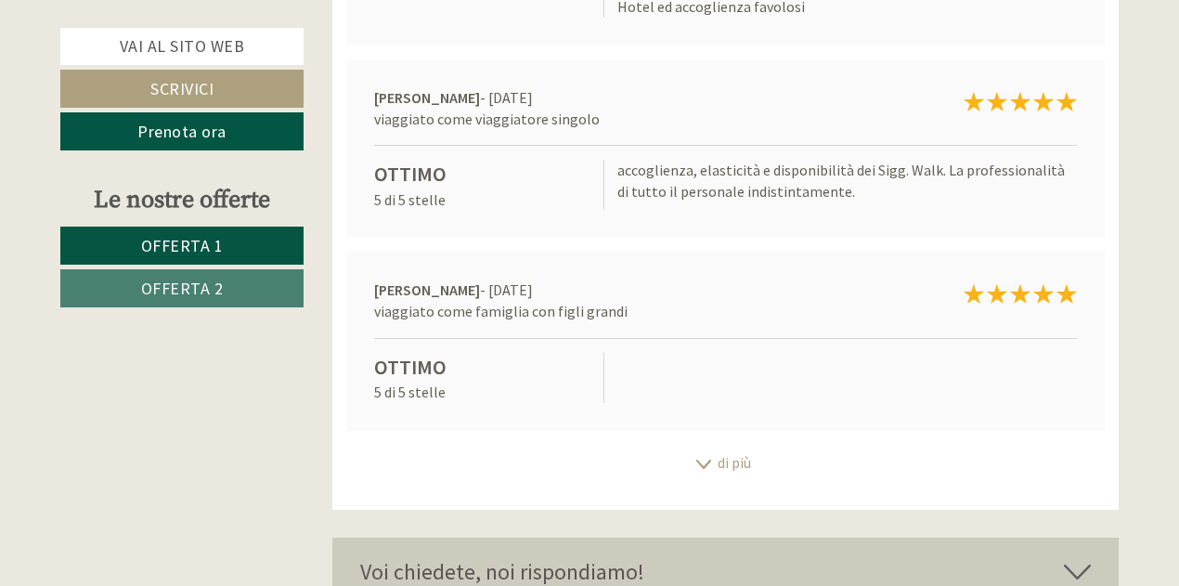
scroll to position [8524, 0]
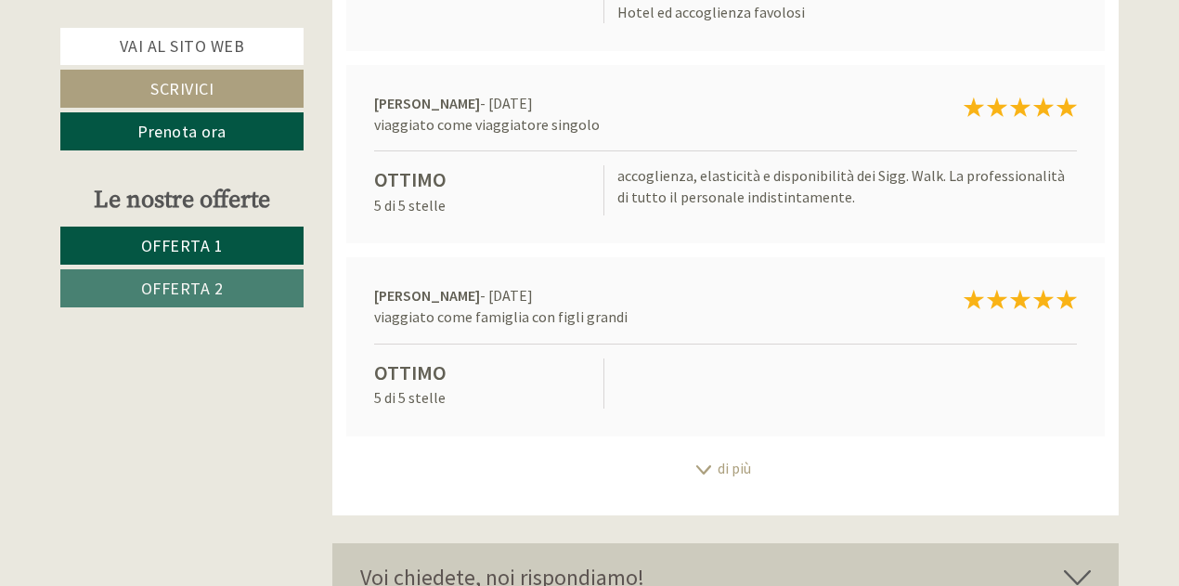
click at [705, 465] on icon at bounding box center [704, 469] width 19 height 9
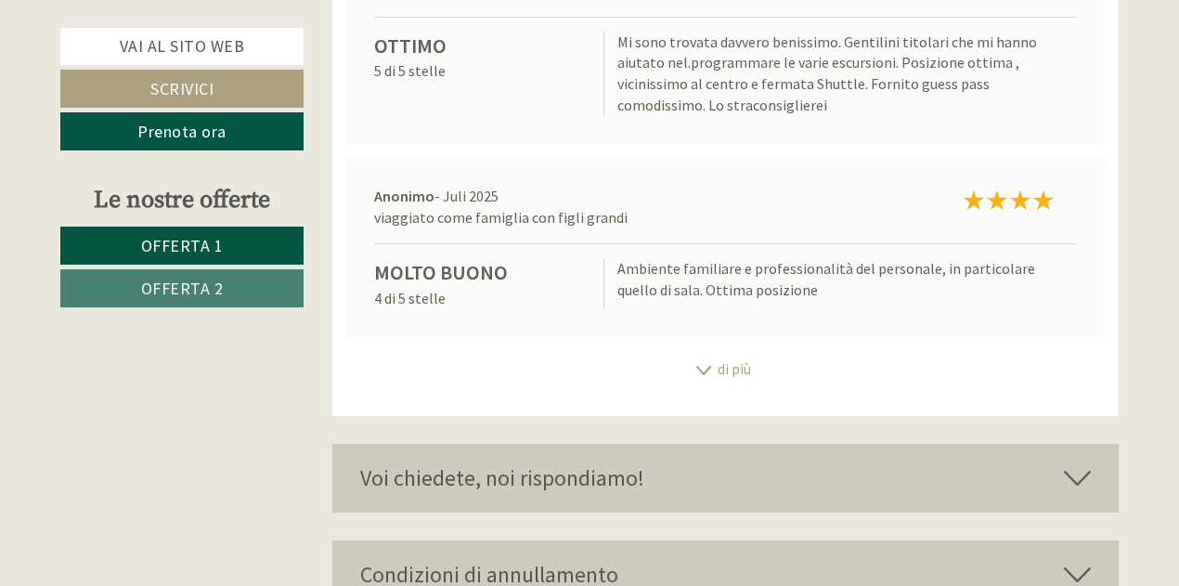
scroll to position [9060, 0]
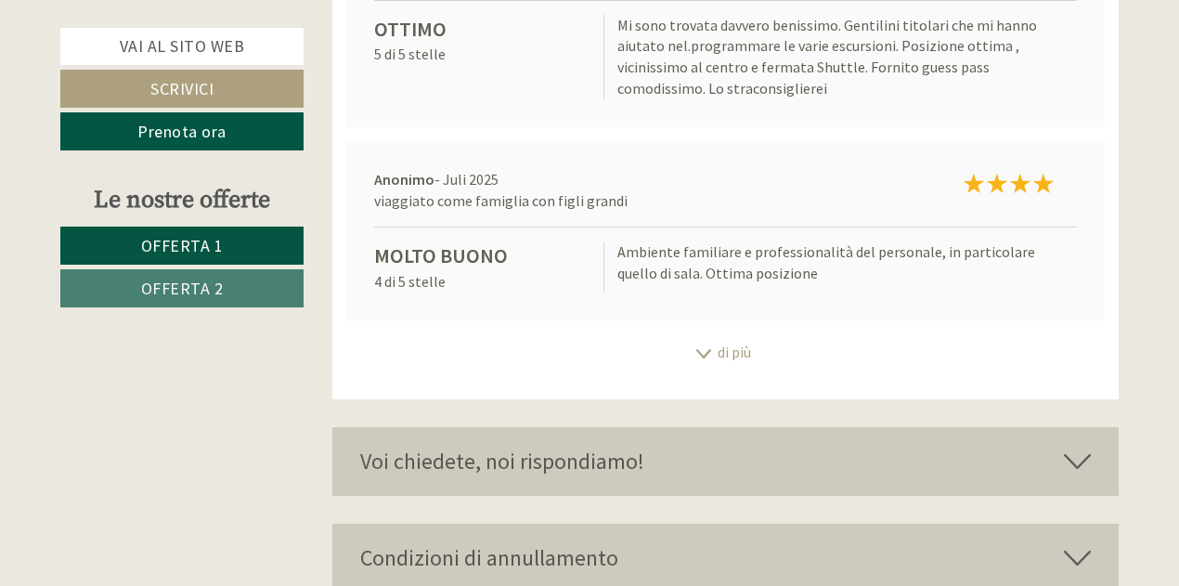
click at [1071, 542] on icon at bounding box center [1077, 558] width 27 height 32
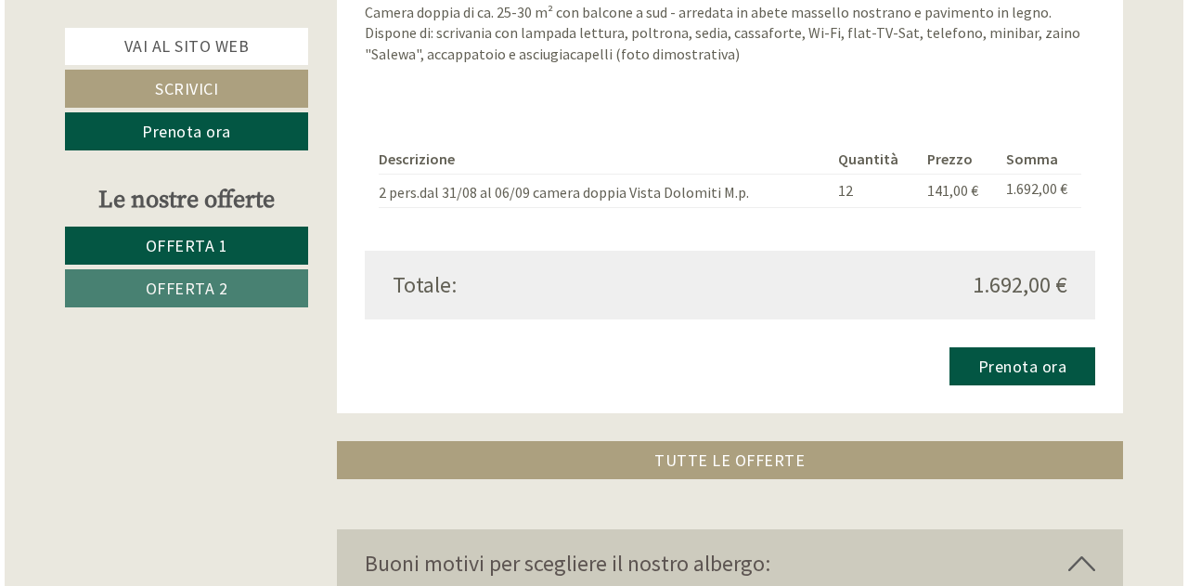
scroll to position [1647, 0]
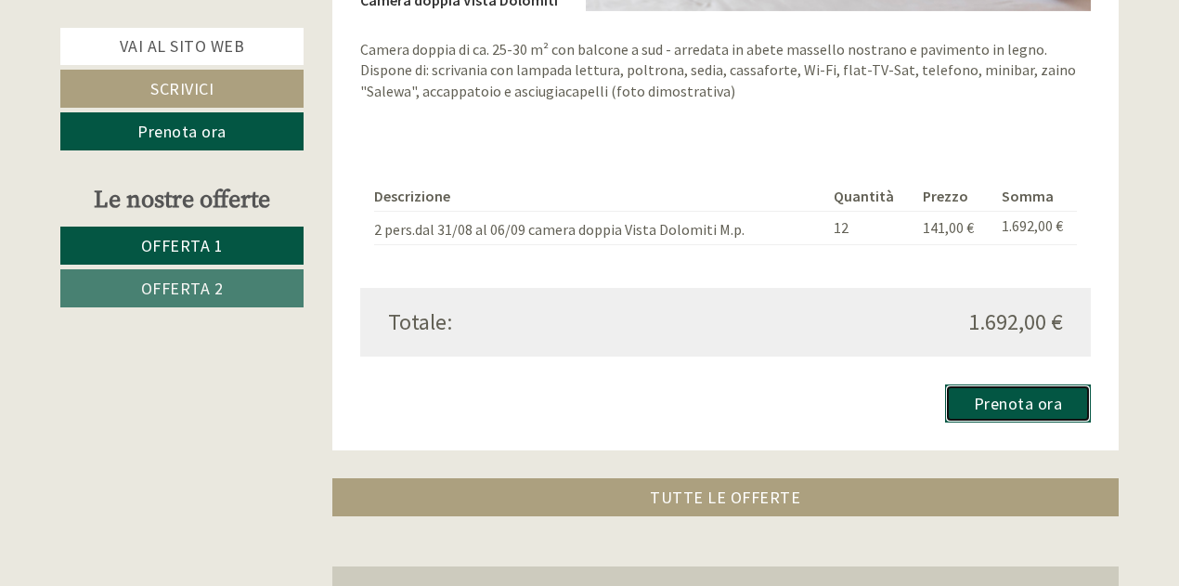
click at [1011, 406] on link "Prenota ora" at bounding box center [1018, 403] width 147 height 38
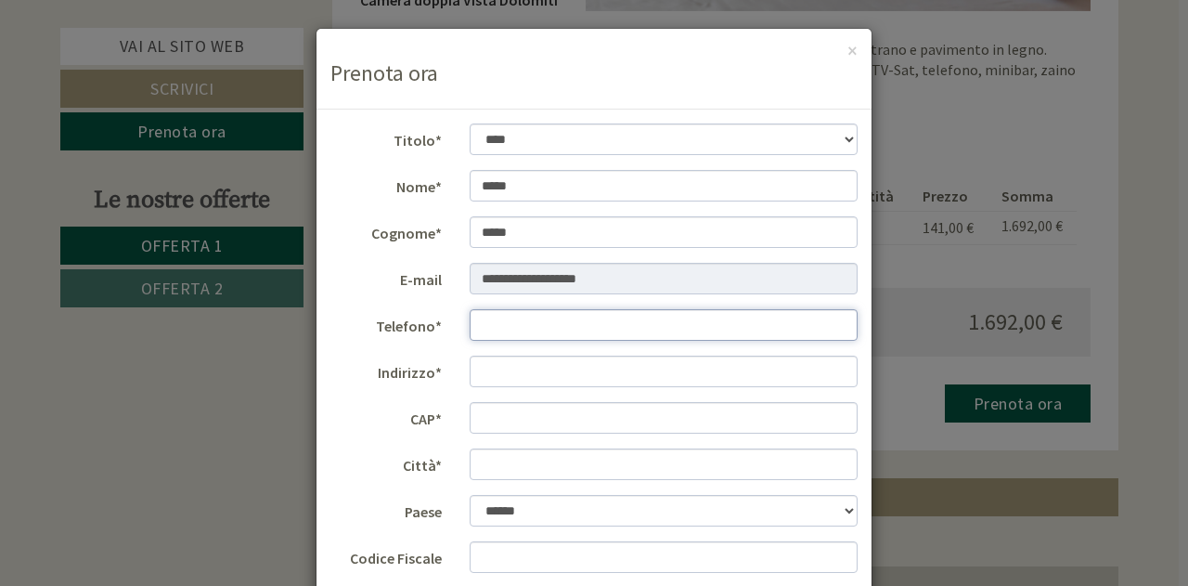
click at [552, 331] on input "Telefono*" at bounding box center [664, 325] width 389 height 32
type input "**********"
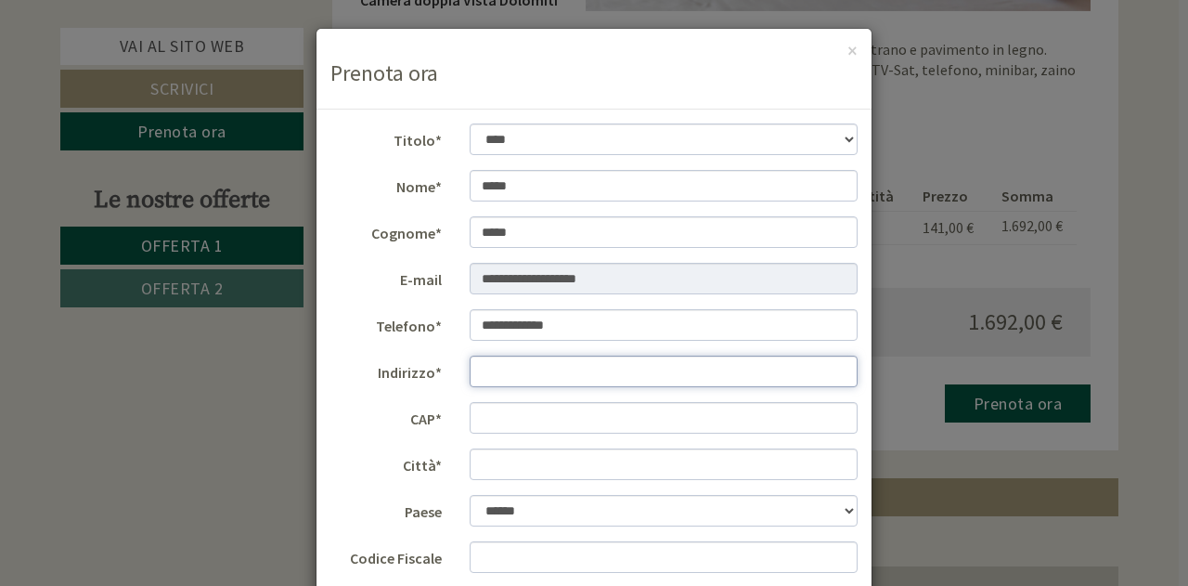
click at [535, 383] on input "Indirizzo*" at bounding box center [664, 372] width 389 height 32
type input "**********"
click at [491, 416] on input "CAP*" at bounding box center [664, 418] width 389 height 32
type input "*****"
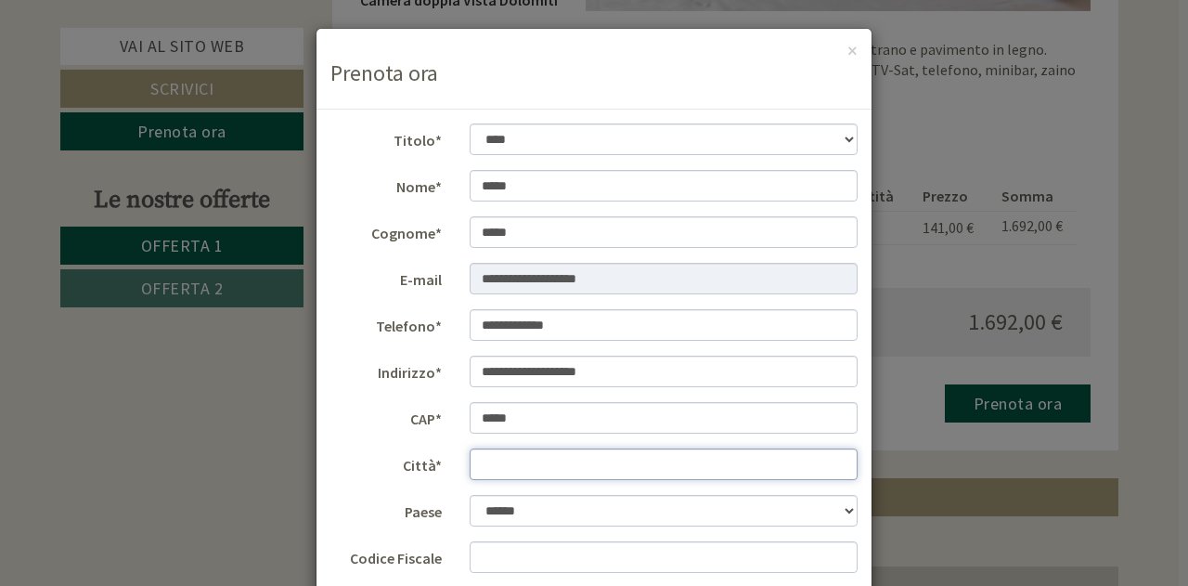
click at [501, 466] on input "Città*" at bounding box center [664, 464] width 389 height 32
type input "****"
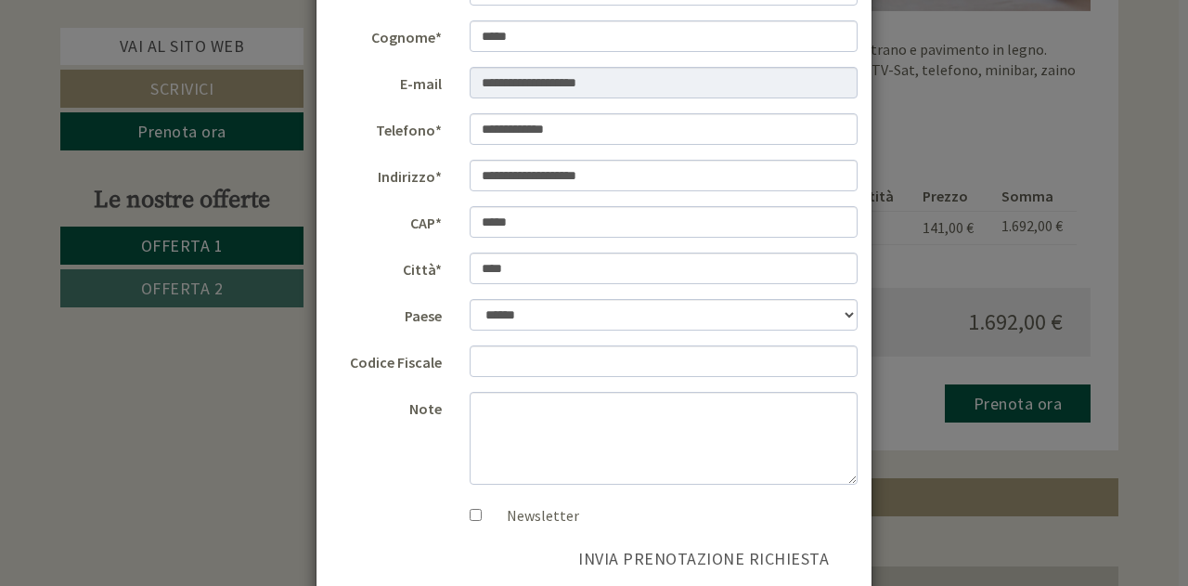
scroll to position [307, 0]
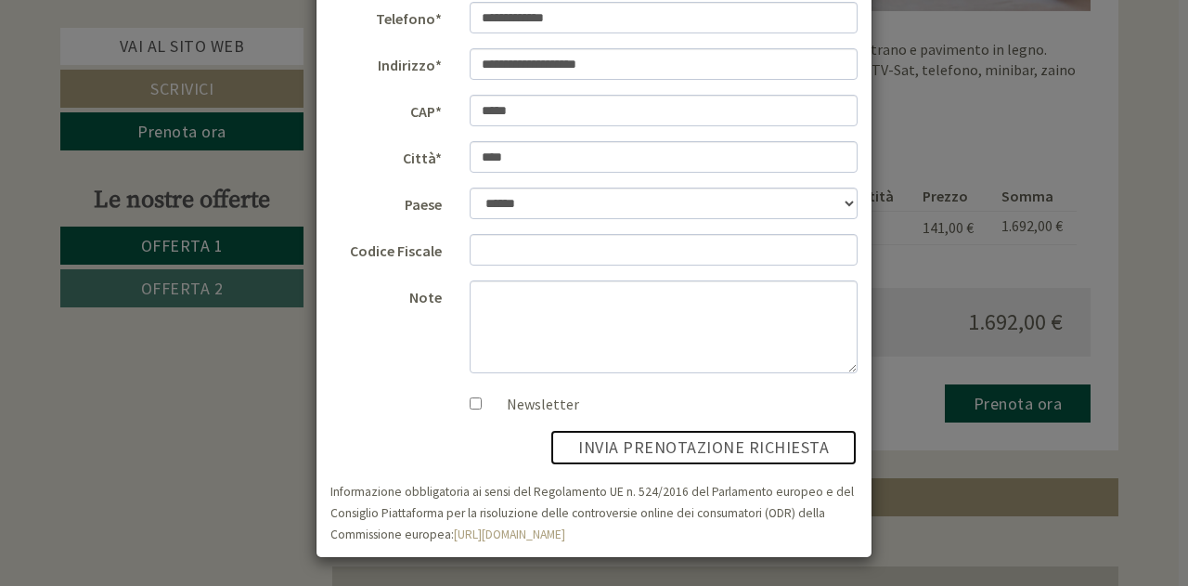
click at [703, 438] on button "invia prenotazione richiesta" at bounding box center [704, 447] width 308 height 37
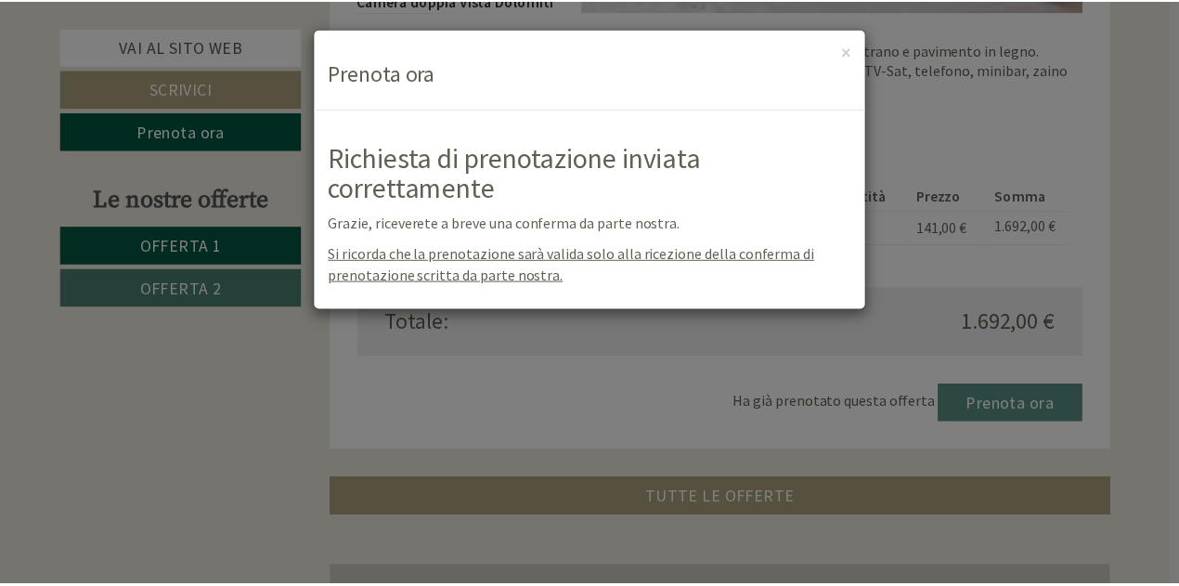
scroll to position [0, 0]
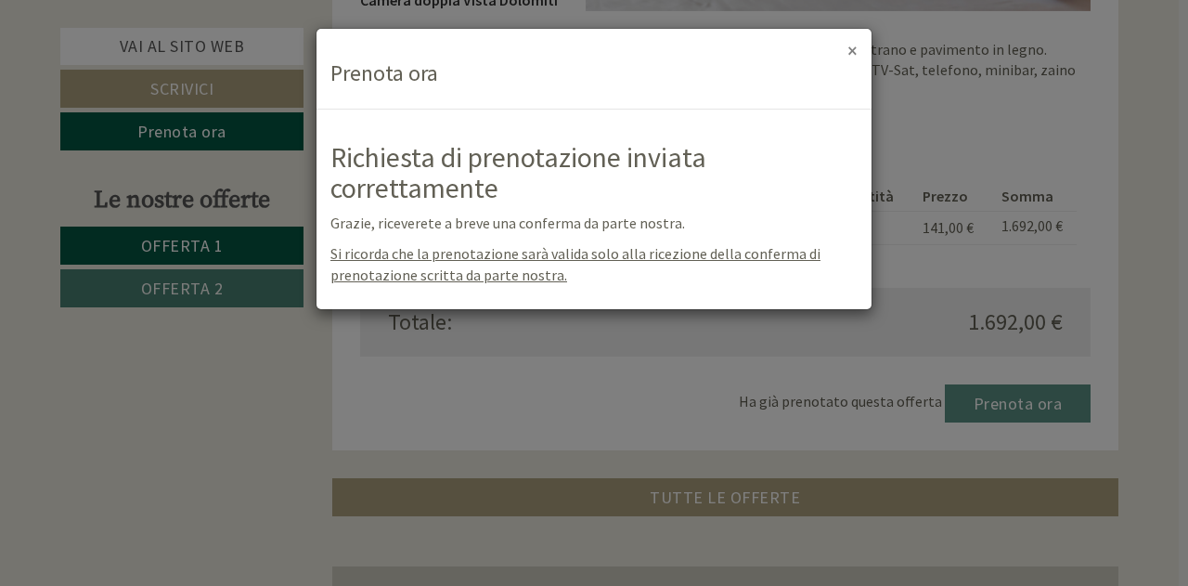
click at [852, 47] on button "×" at bounding box center [853, 50] width 10 height 19
